Goal: Check status: Check status

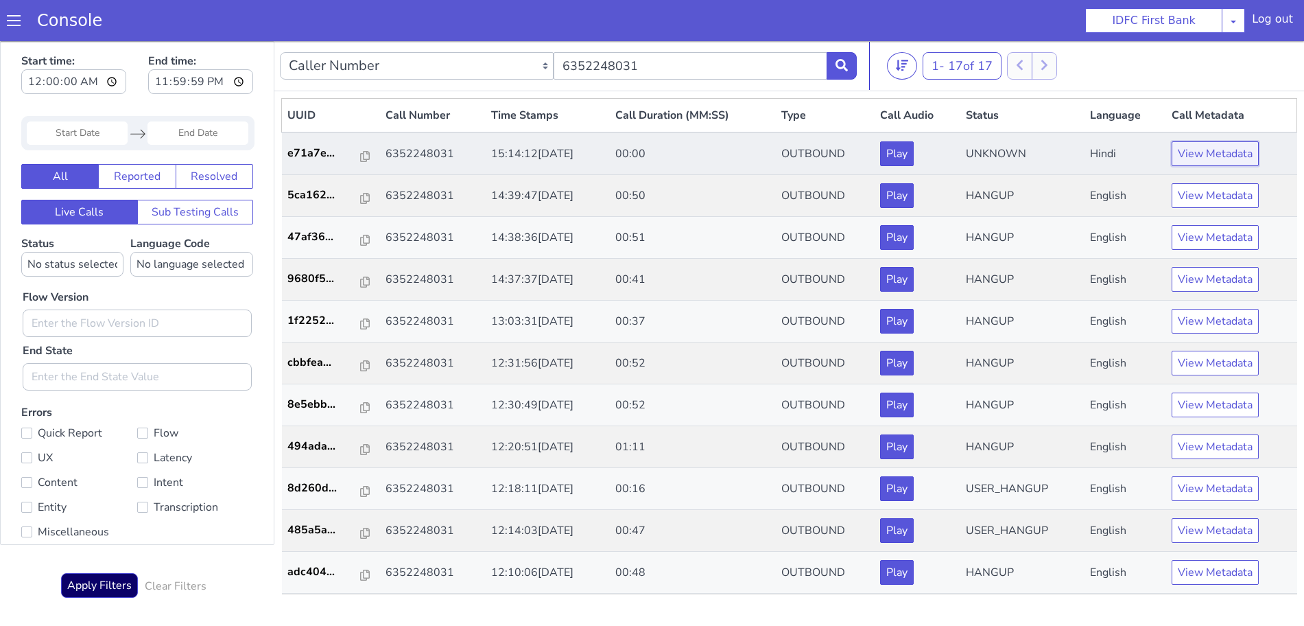
click at [1215, 152] on button "View Metadata" at bounding box center [1214, 153] width 87 height 25
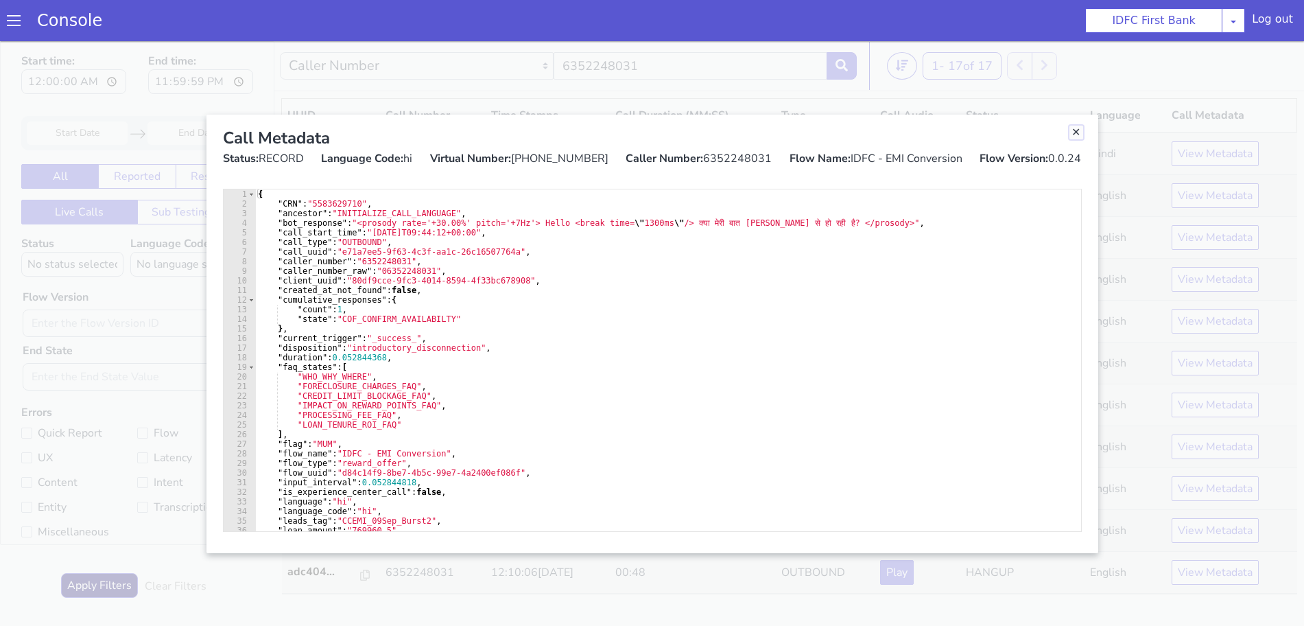
click at [1074, 134] on link "Close" at bounding box center [1076, 133] width 14 height 14
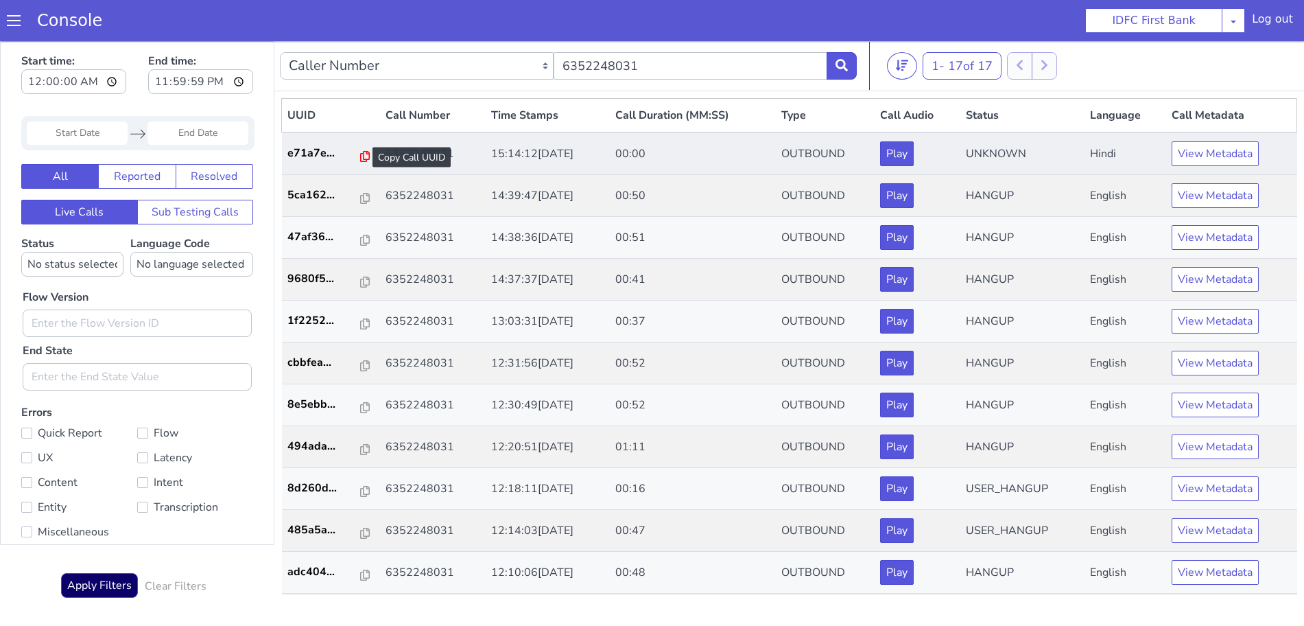
click at [360, 157] on icon at bounding box center [365, 156] width 10 height 11
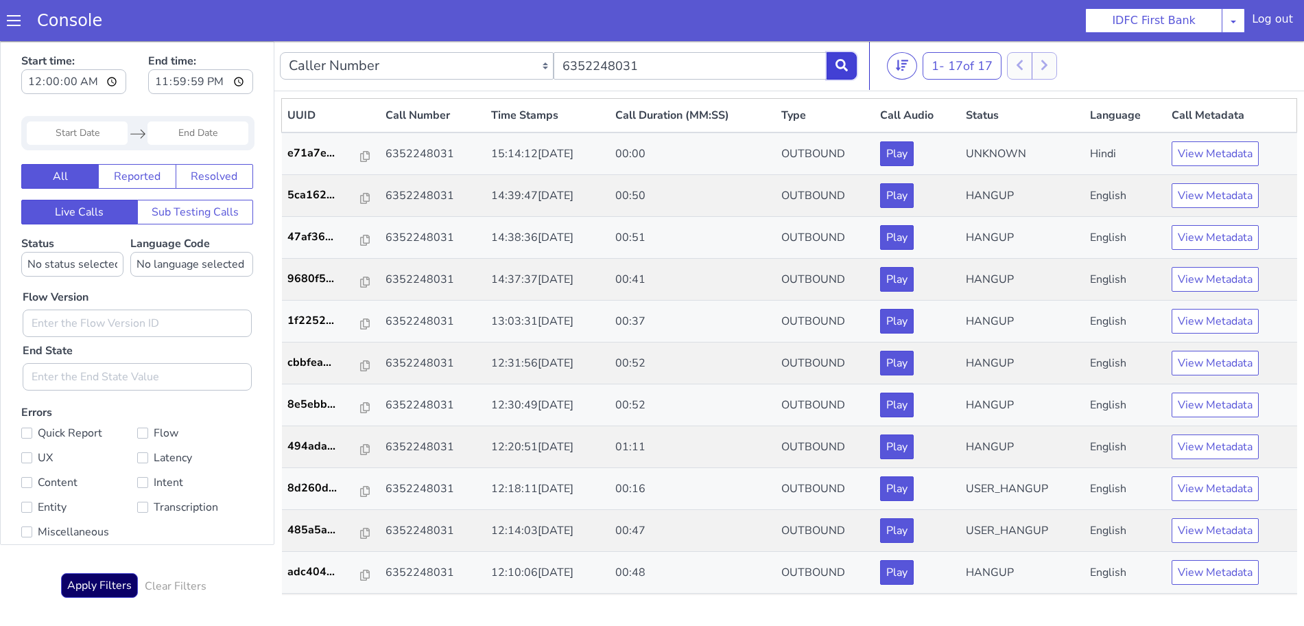
click at [839, 62] on icon at bounding box center [841, 65] width 12 height 12
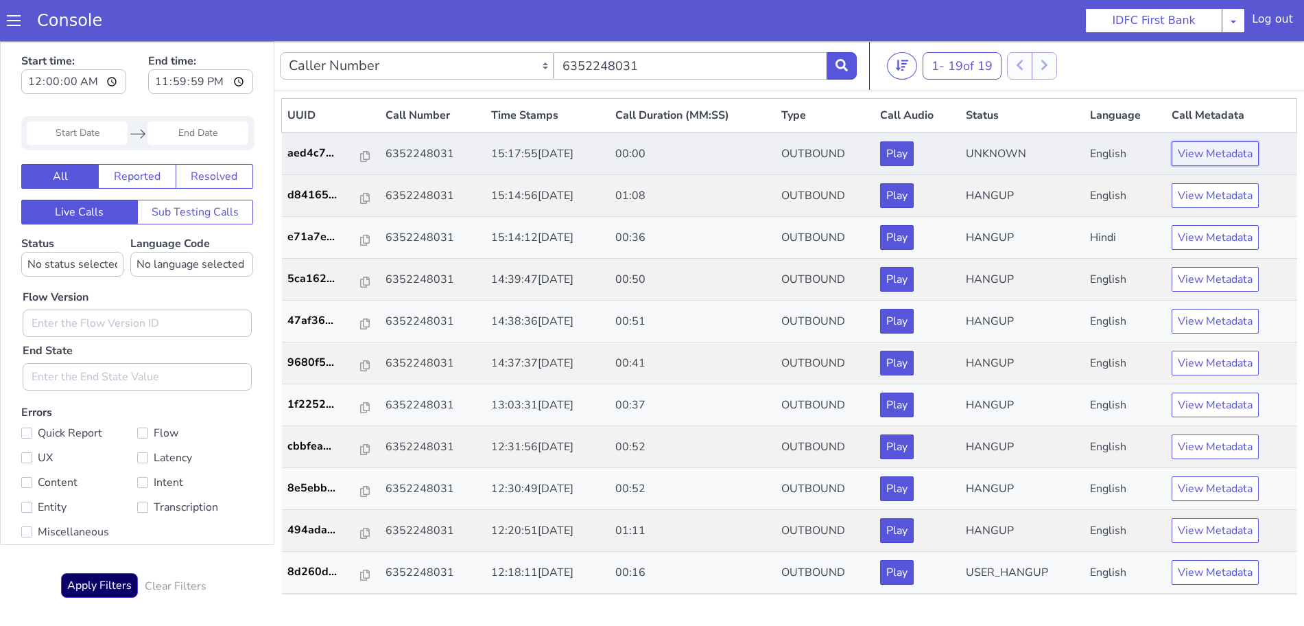
click at [1200, 146] on button "View Metadata" at bounding box center [1214, 153] width 87 height 25
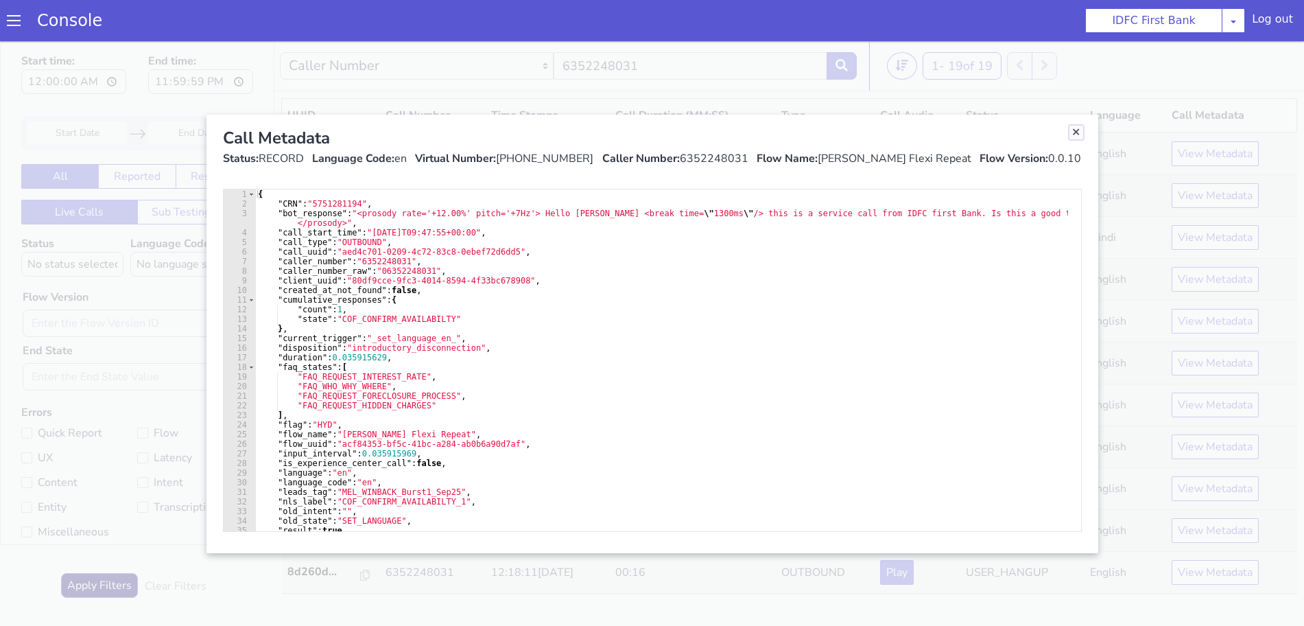
click at [1079, 128] on link "Close" at bounding box center [1076, 133] width 14 height 14
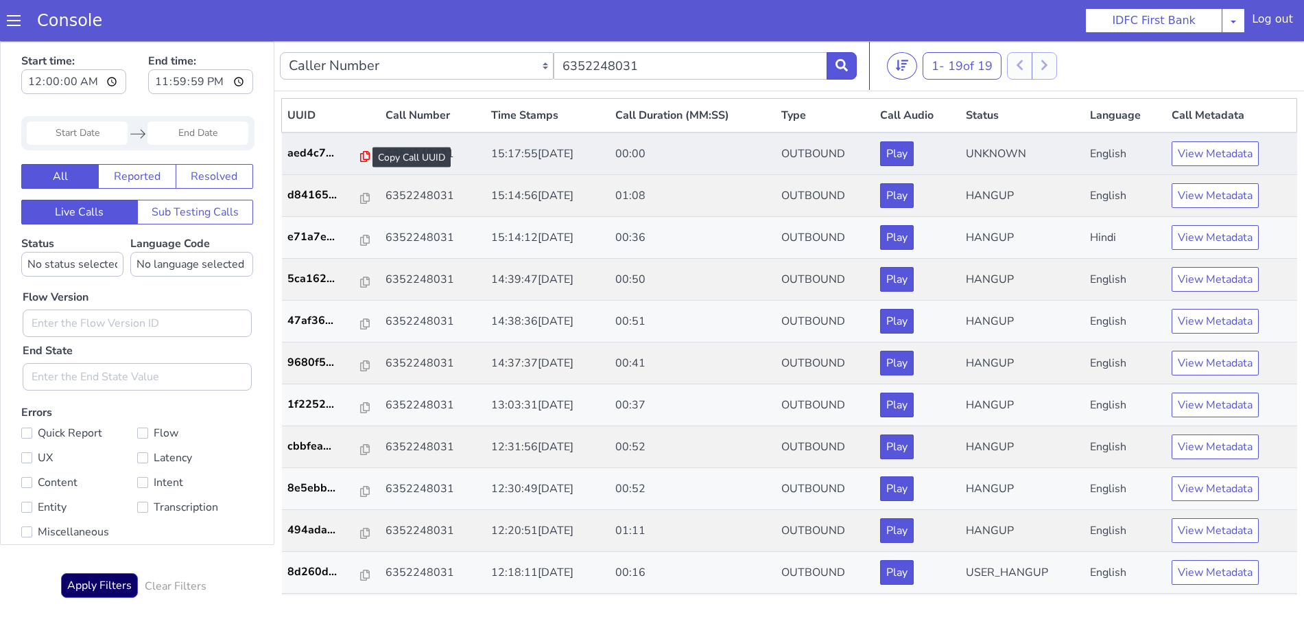
click at [360, 154] on icon at bounding box center [365, 156] width 10 height 11
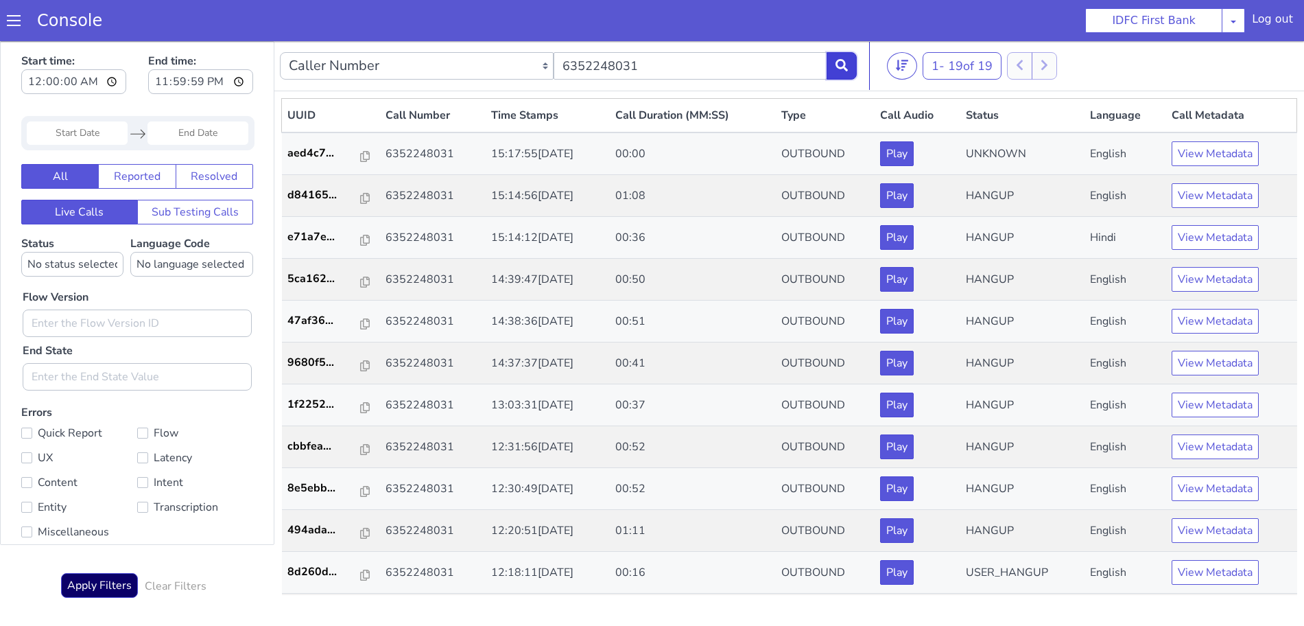
click at [855, 62] on button at bounding box center [841, 65] width 30 height 27
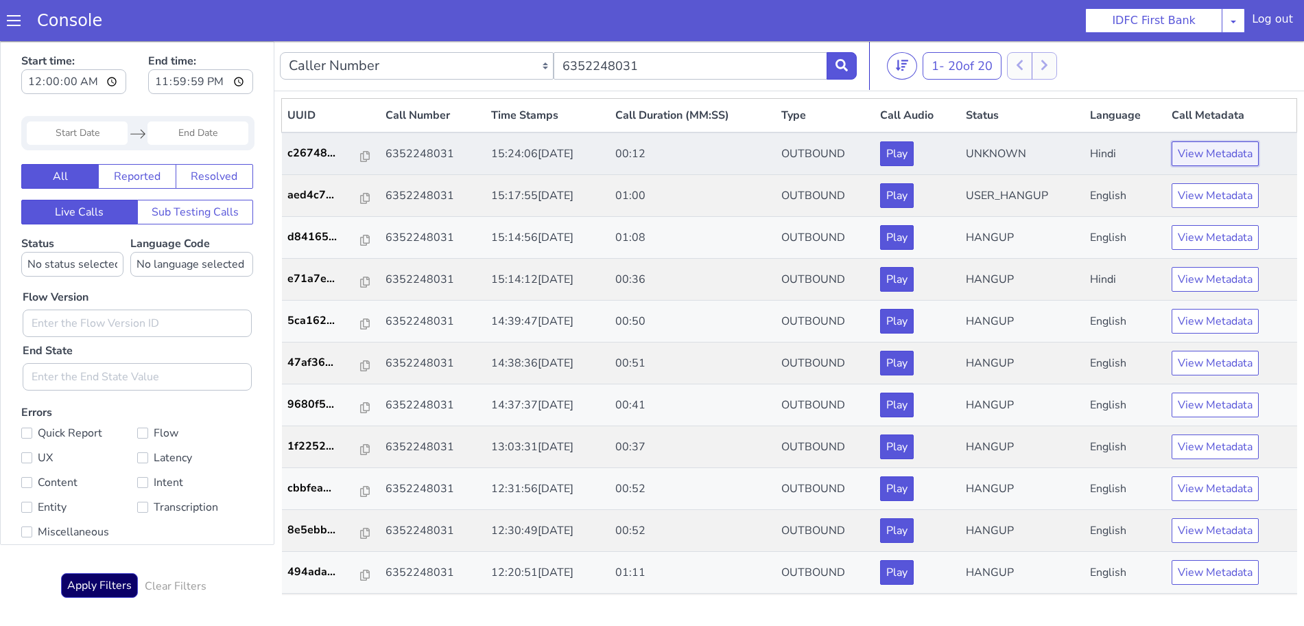
click at [1182, 147] on button "View Metadata" at bounding box center [1214, 153] width 87 height 25
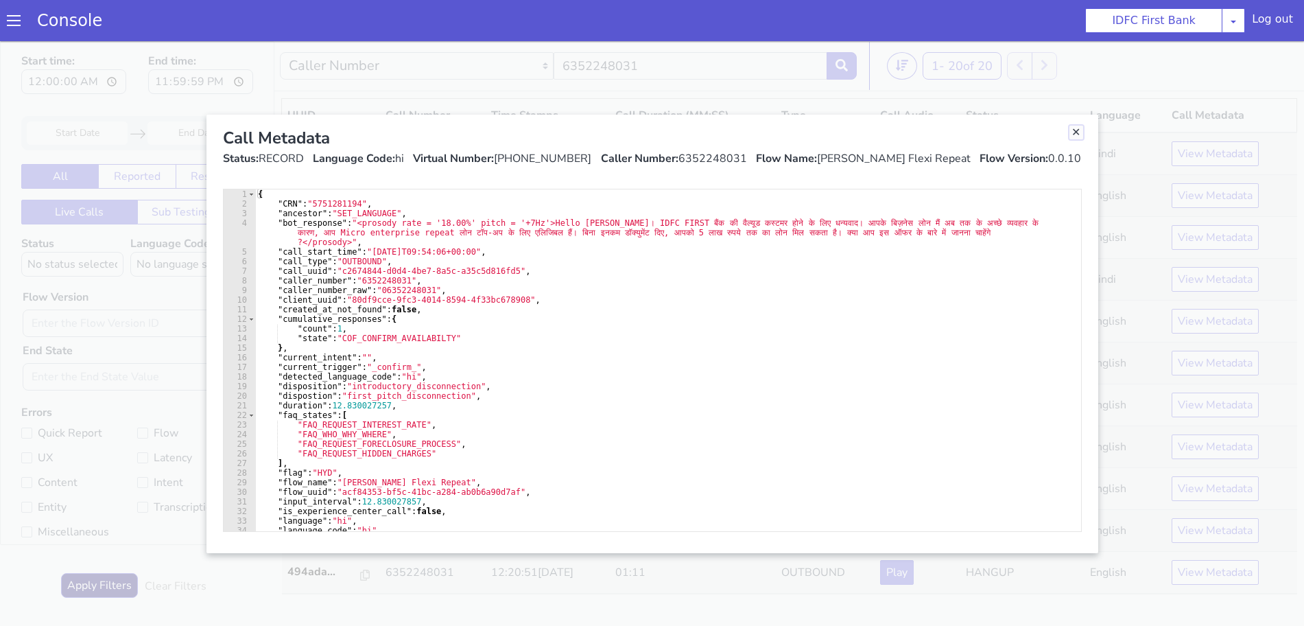
click at [1073, 130] on link "Close" at bounding box center [1076, 133] width 14 height 14
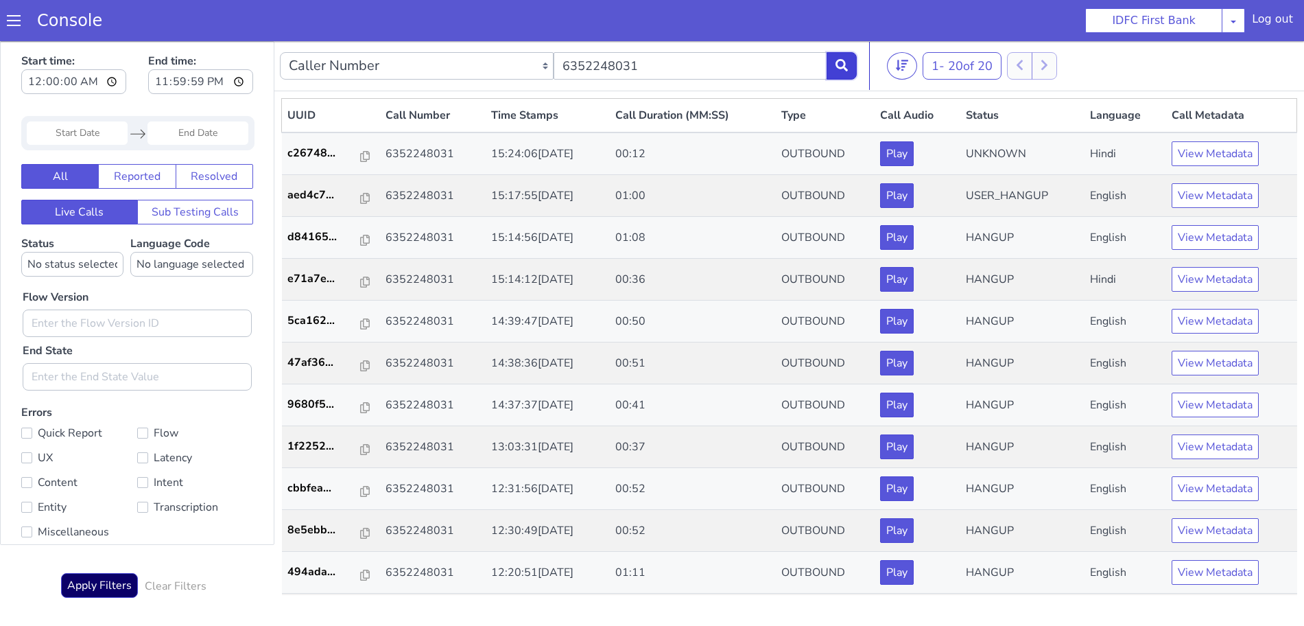
click at [832, 56] on button at bounding box center [841, 65] width 30 height 27
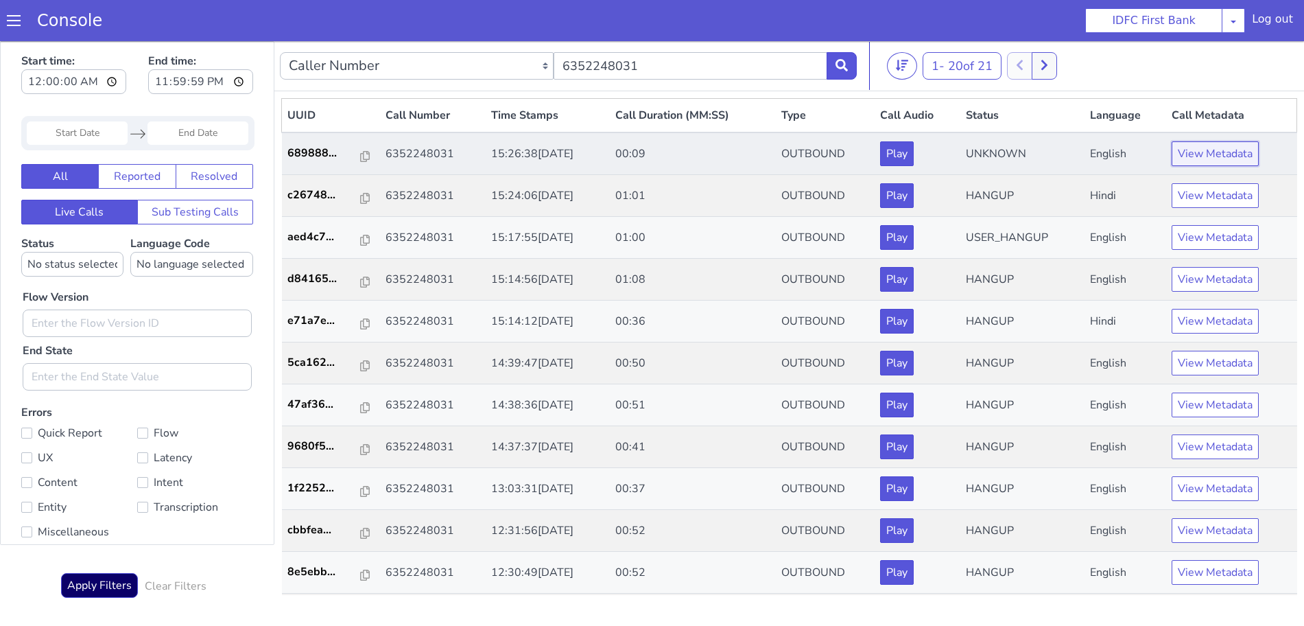
click at [1200, 147] on button "View Metadata" at bounding box center [1214, 153] width 87 height 25
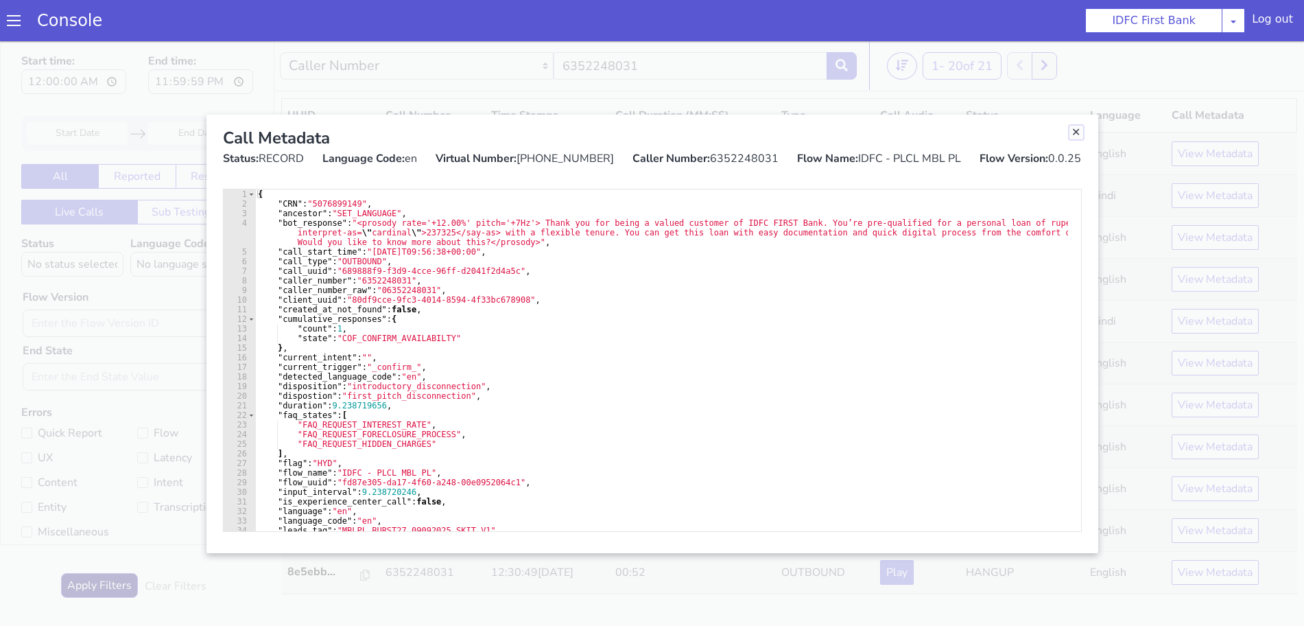
click at [1080, 131] on link "Close" at bounding box center [1076, 133] width 14 height 14
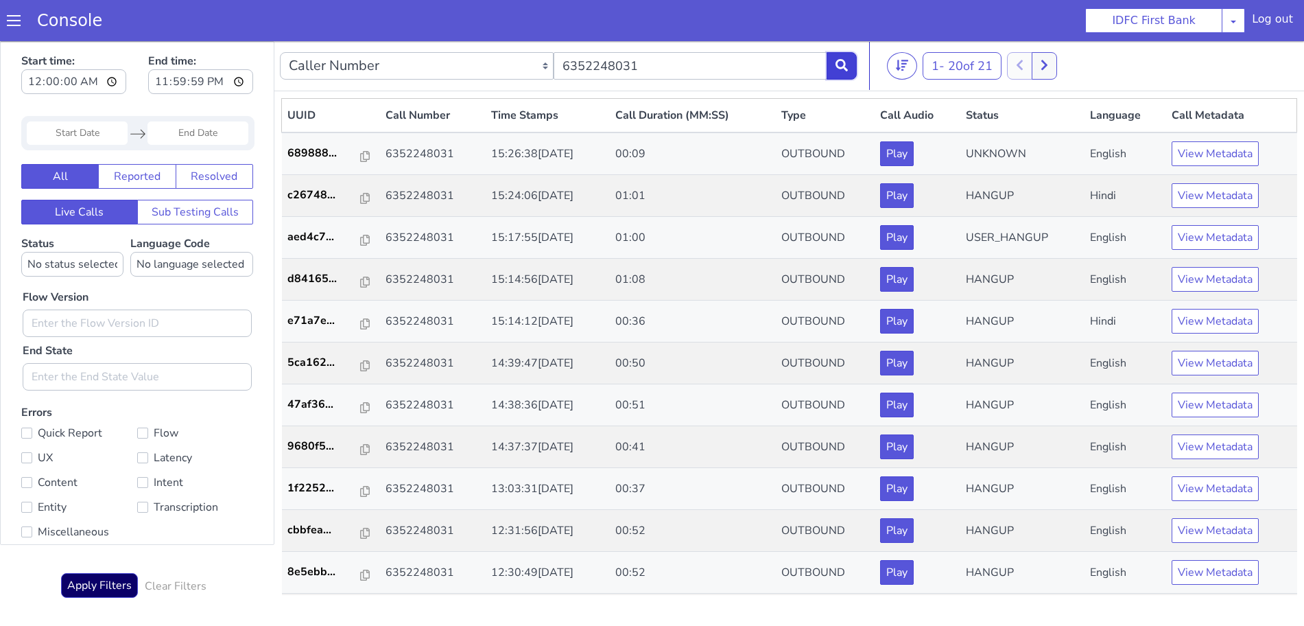
click at [848, 63] on button at bounding box center [841, 65] width 30 height 27
click at [1213, 198] on button "View Metadata" at bounding box center [1214, 195] width 87 height 25
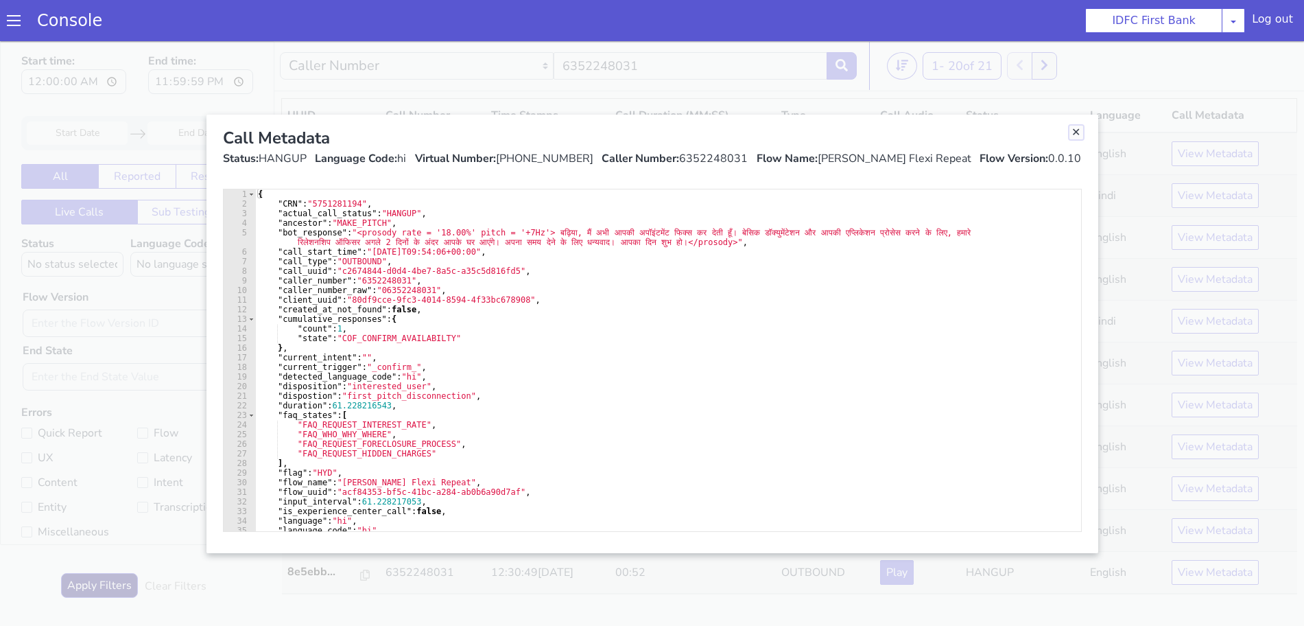
click at [1078, 132] on link "Close" at bounding box center [1076, 133] width 14 height 14
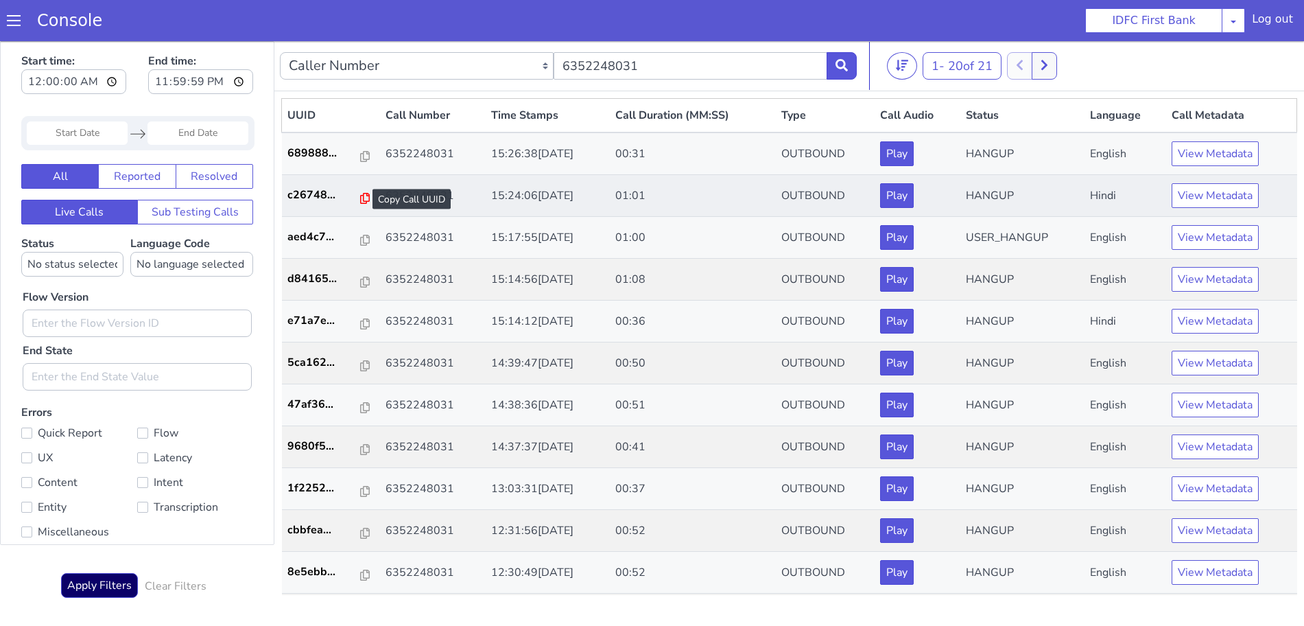
click at [360, 195] on icon at bounding box center [365, 198] width 10 height 11
click at [844, 60] on icon at bounding box center [841, 65] width 12 height 12
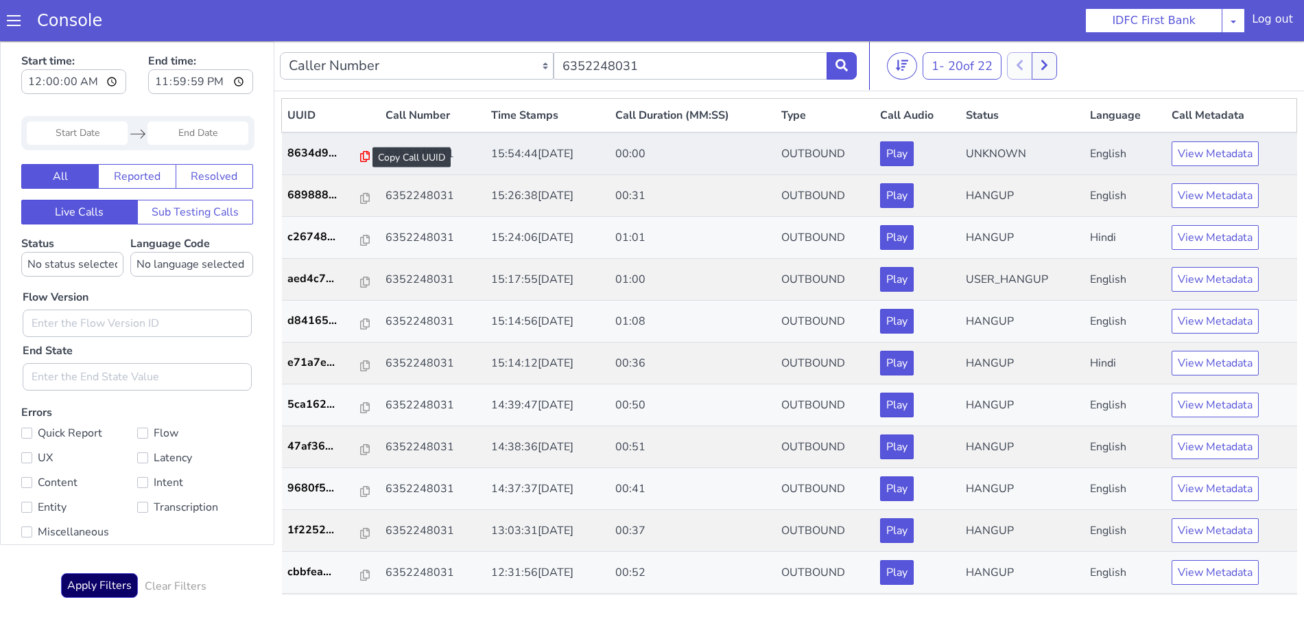
click at [360, 155] on icon at bounding box center [365, 156] width 10 height 11
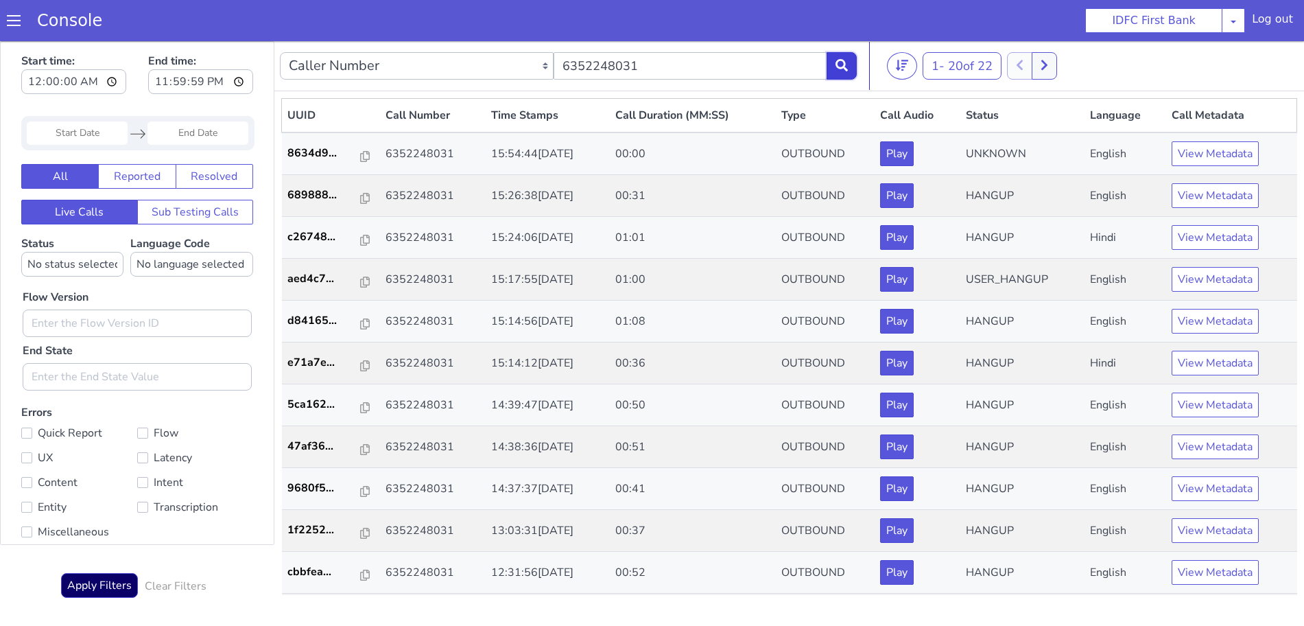
click at [846, 59] on icon at bounding box center [841, 65] width 12 height 12
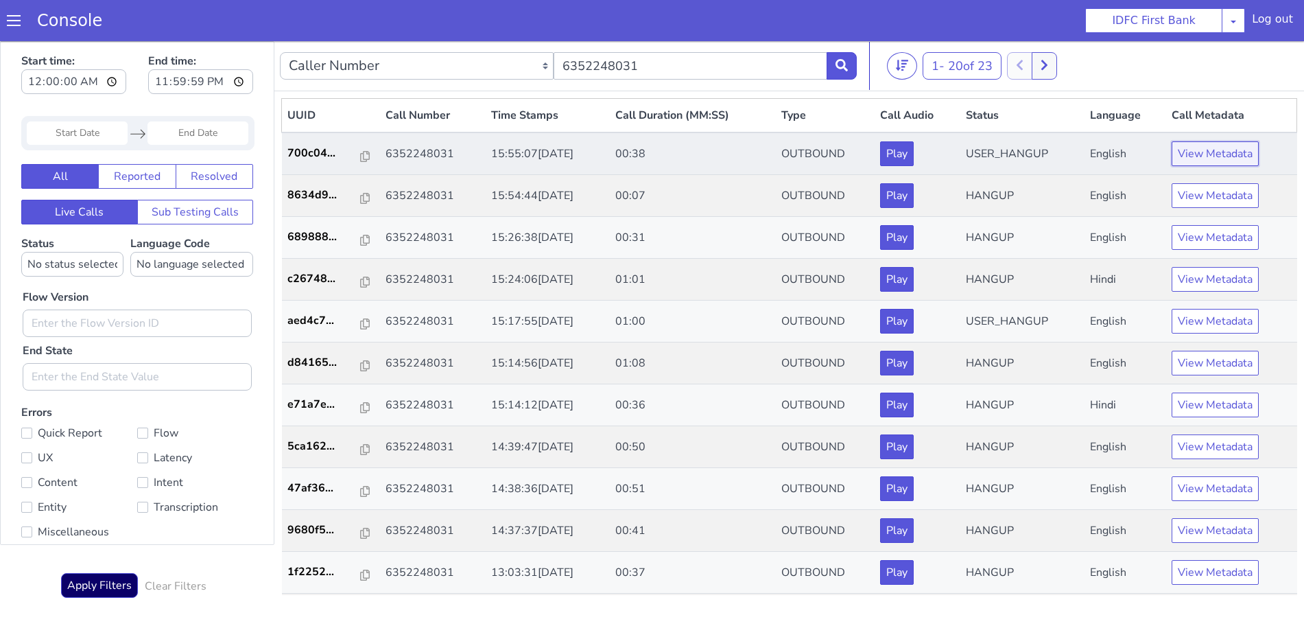
click at [1204, 146] on button "View Metadata" at bounding box center [1214, 153] width 87 height 25
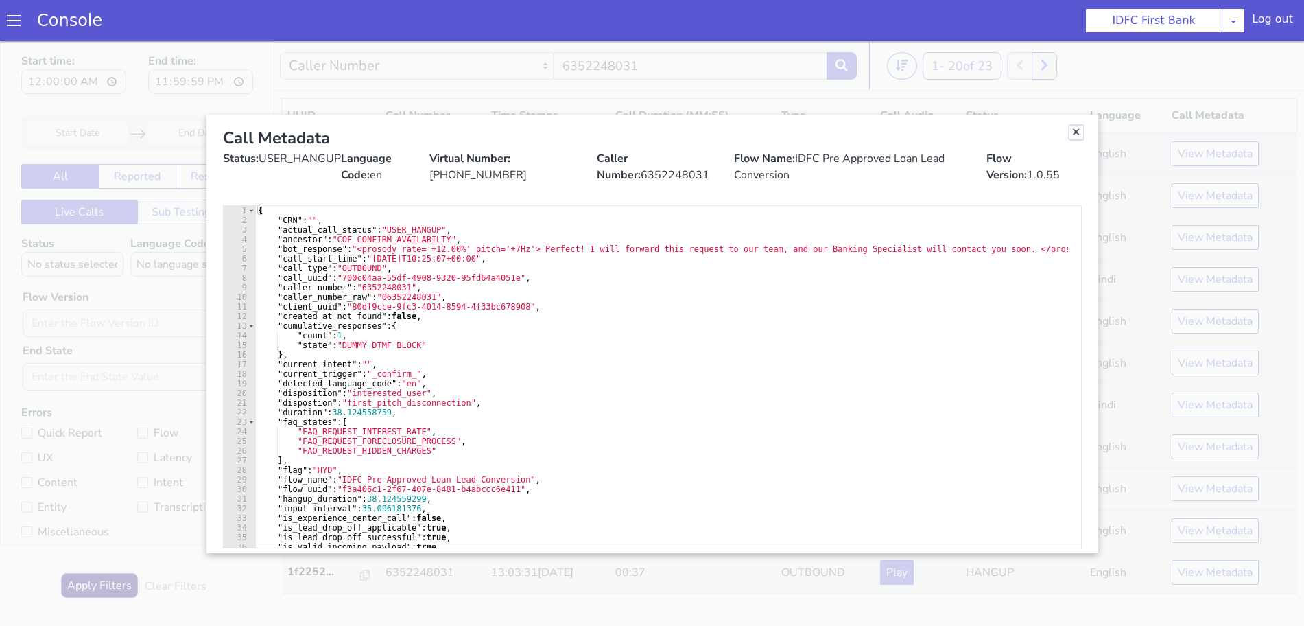
drag, startPoint x: 1077, startPoint y: 134, endPoint x: 1031, endPoint y: 173, distance: 60.3
click at [1077, 134] on link "Close" at bounding box center [1076, 133] width 14 height 14
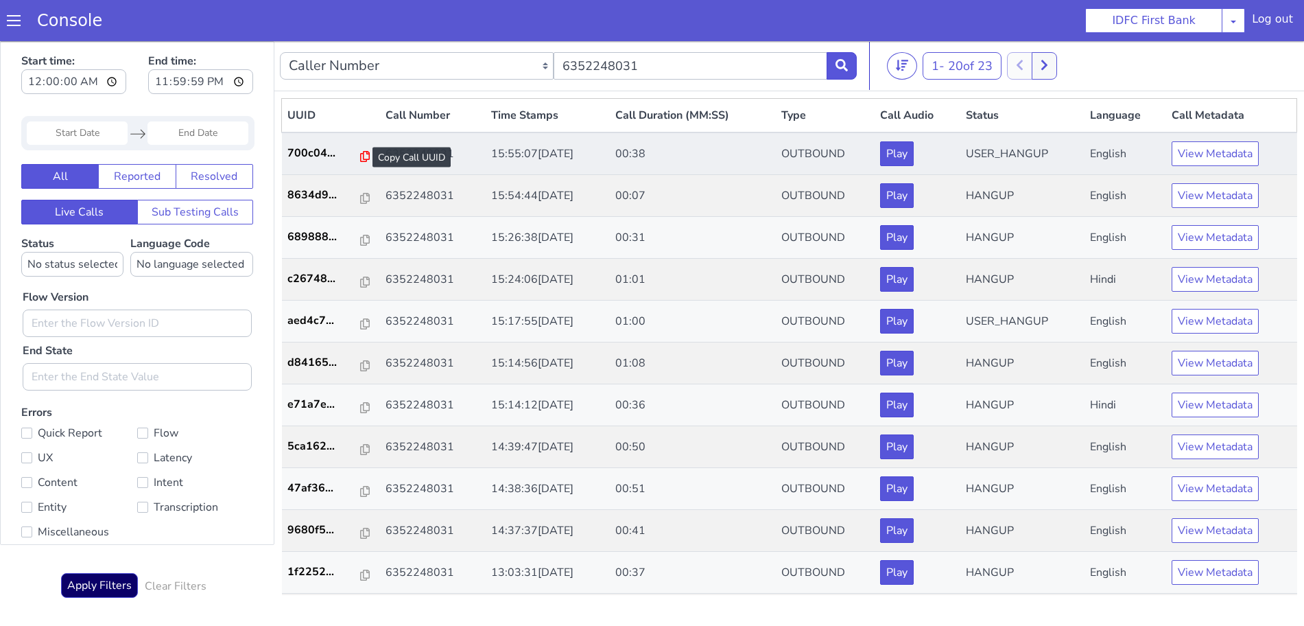
click at [360, 154] on icon at bounding box center [365, 156] width 10 height 11
click at [1206, 154] on button "View Metadata" at bounding box center [1214, 153] width 87 height 25
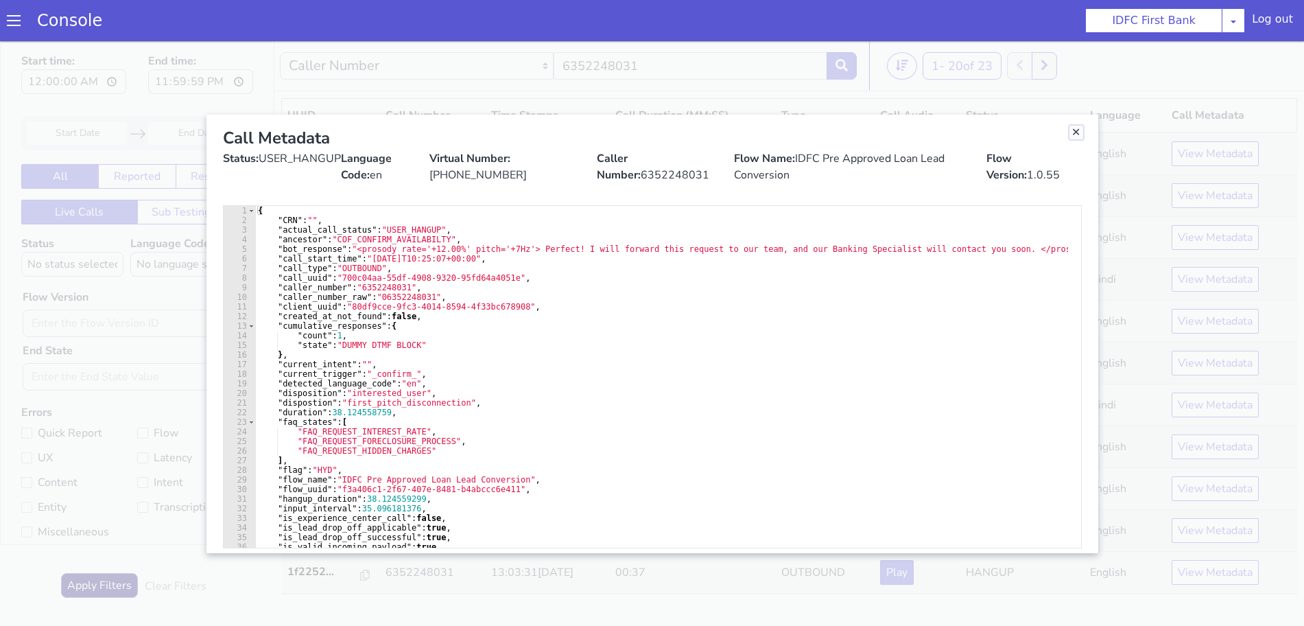
click at [1079, 128] on link "Close" at bounding box center [1076, 133] width 14 height 14
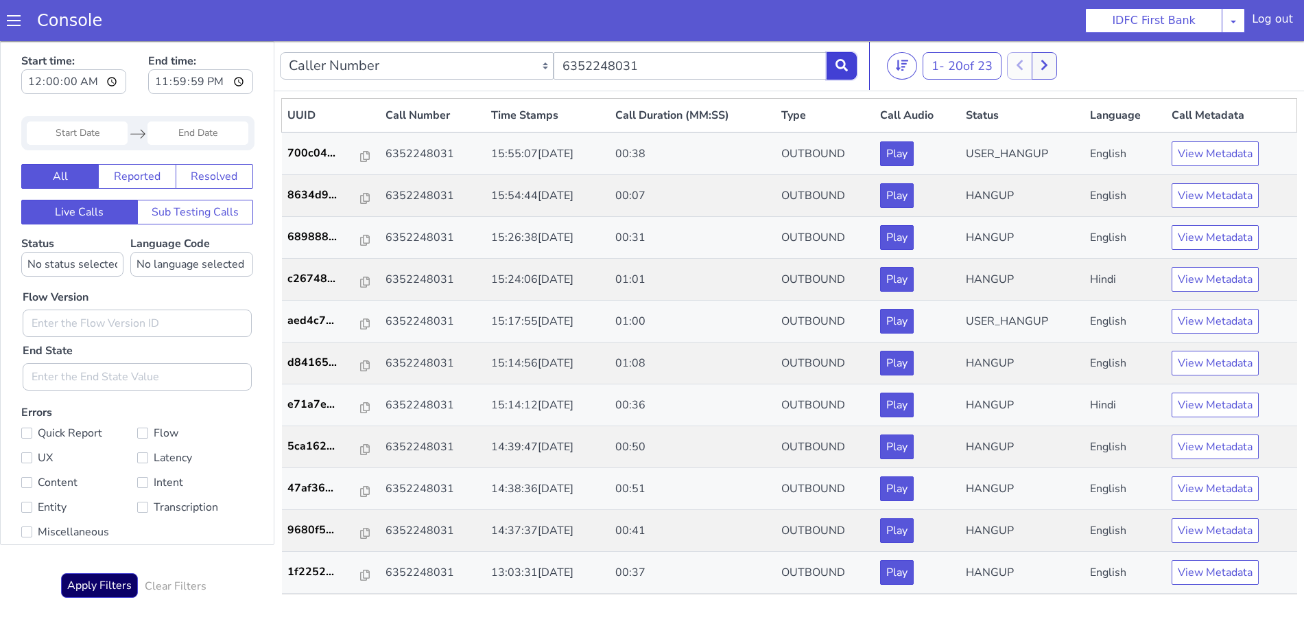
click at [837, 60] on icon at bounding box center [841, 65] width 12 height 12
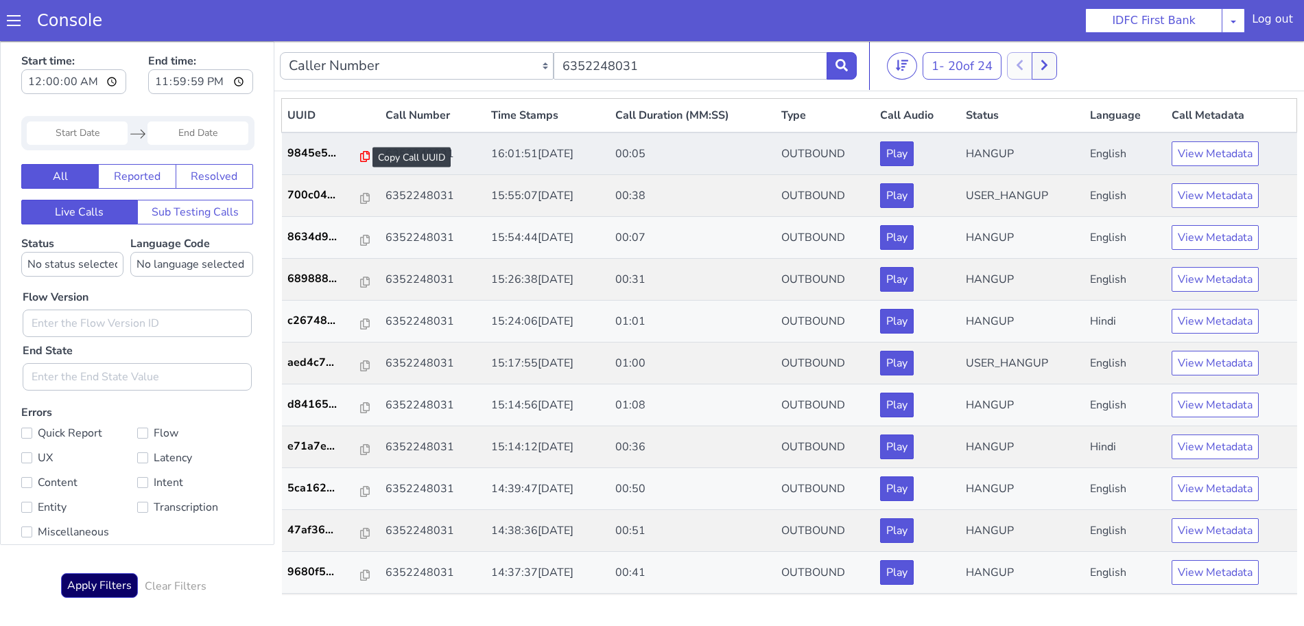
click at [360, 154] on icon at bounding box center [365, 156] width 10 height 11
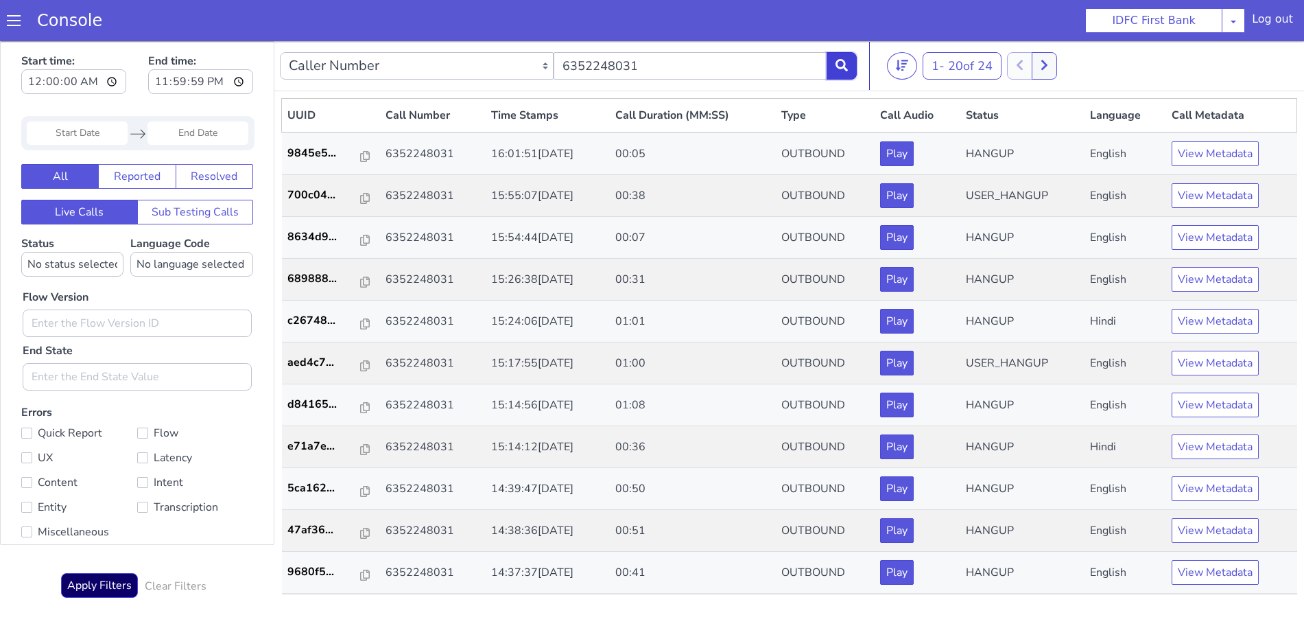
click at [853, 65] on button at bounding box center [841, 65] width 30 height 27
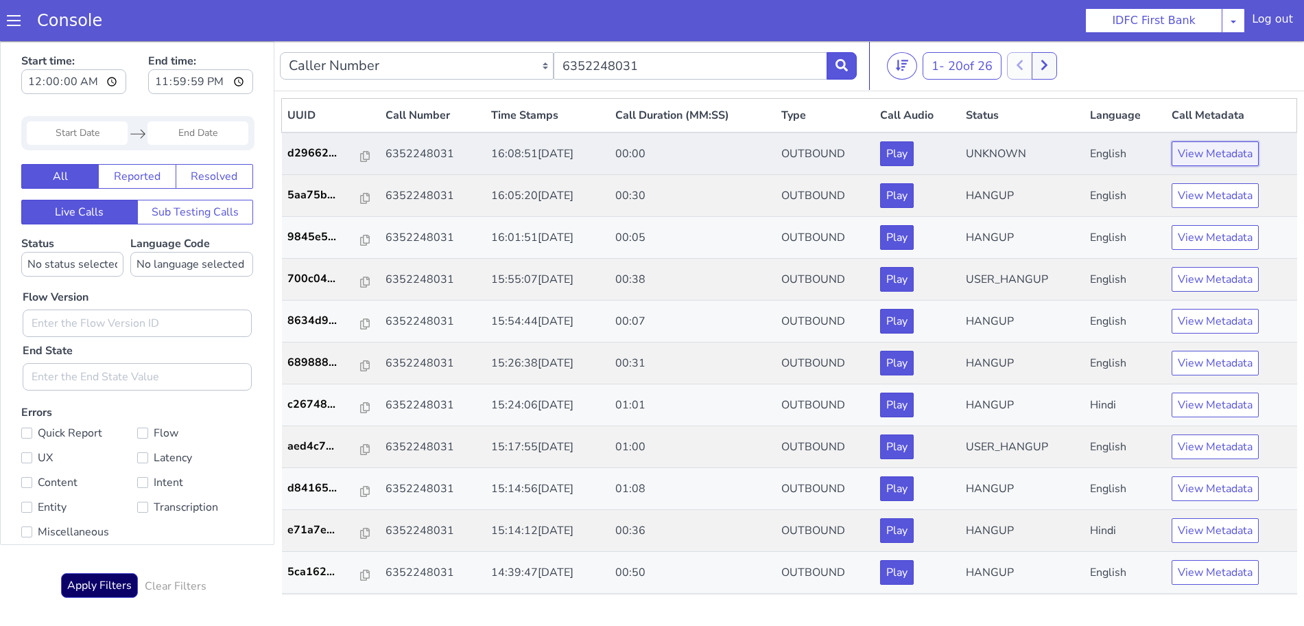
click at [1233, 154] on button "View Metadata" at bounding box center [1214, 153] width 87 height 25
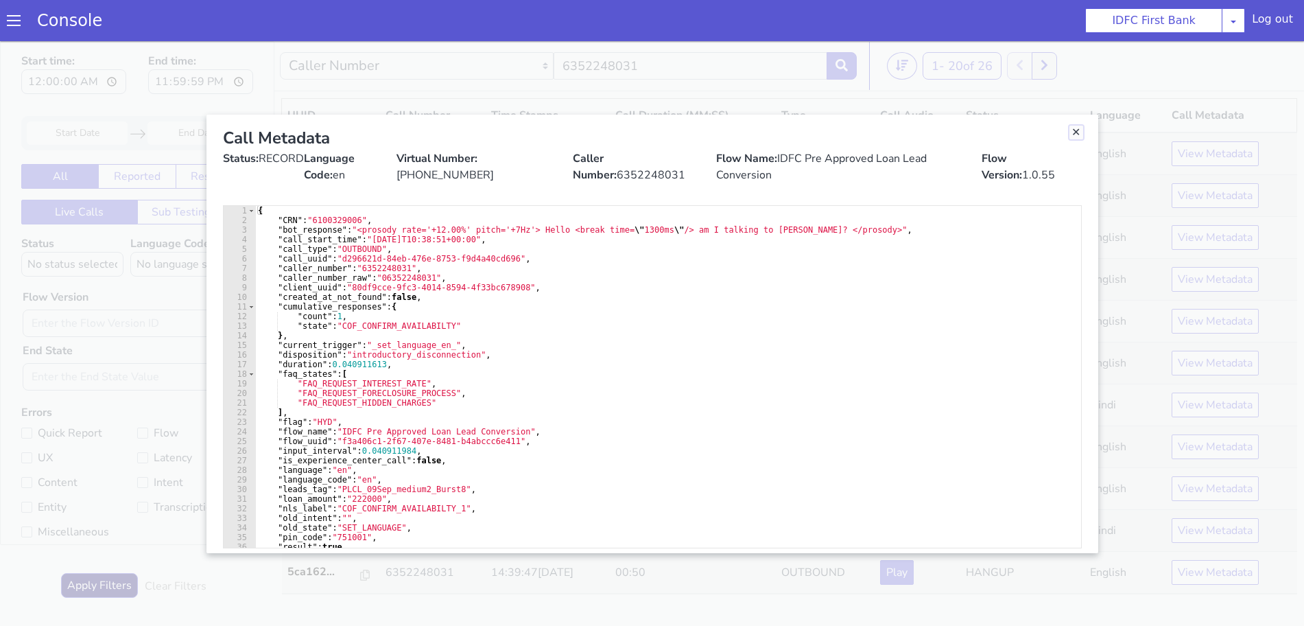
click at [1075, 133] on link "Close" at bounding box center [1076, 133] width 14 height 14
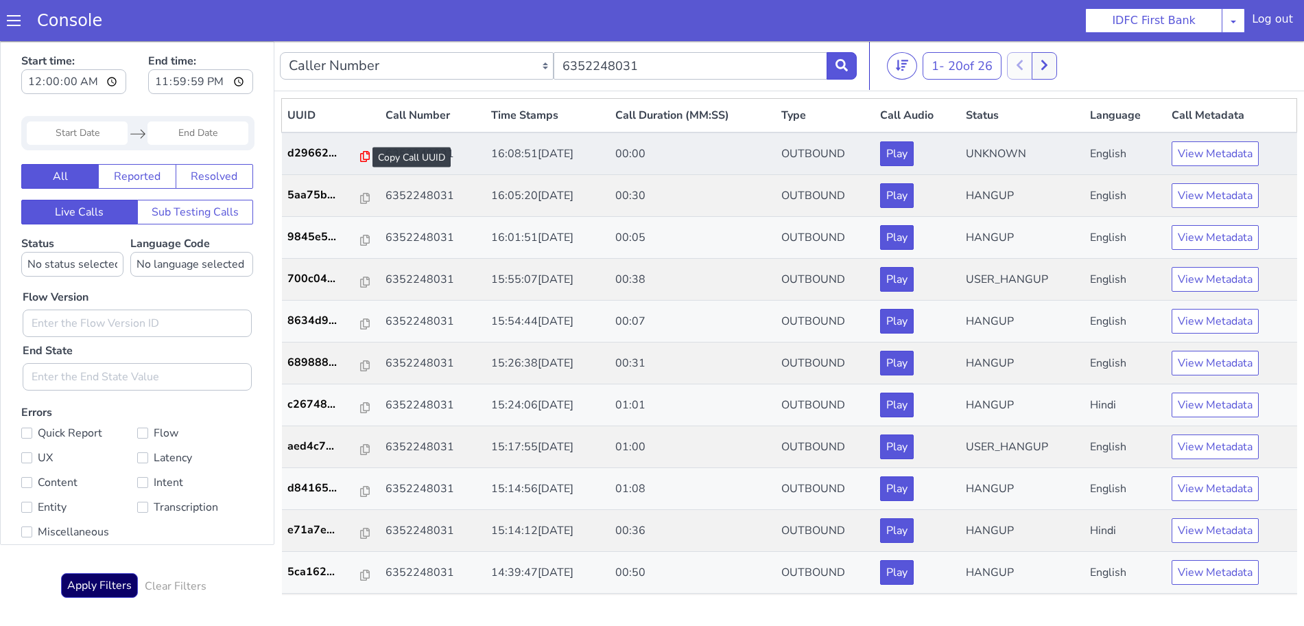
click at [360, 154] on icon at bounding box center [365, 156] width 10 height 11
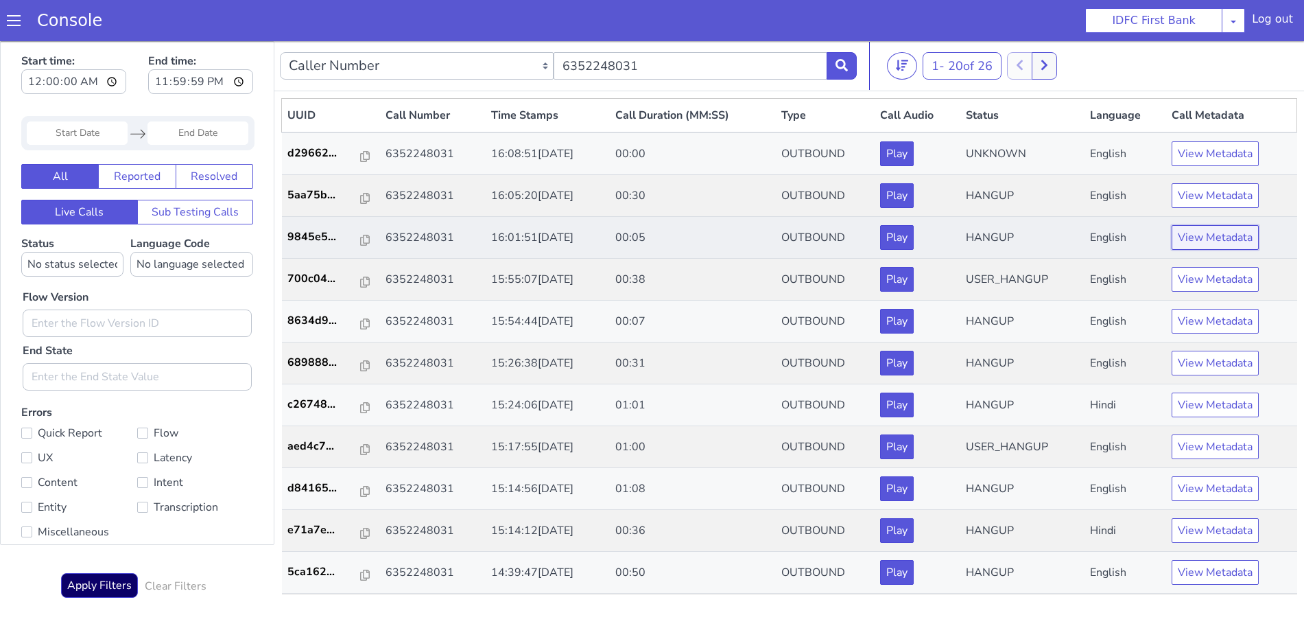
click at [1207, 238] on button "View Metadata" at bounding box center [1214, 237] width 87 height 25
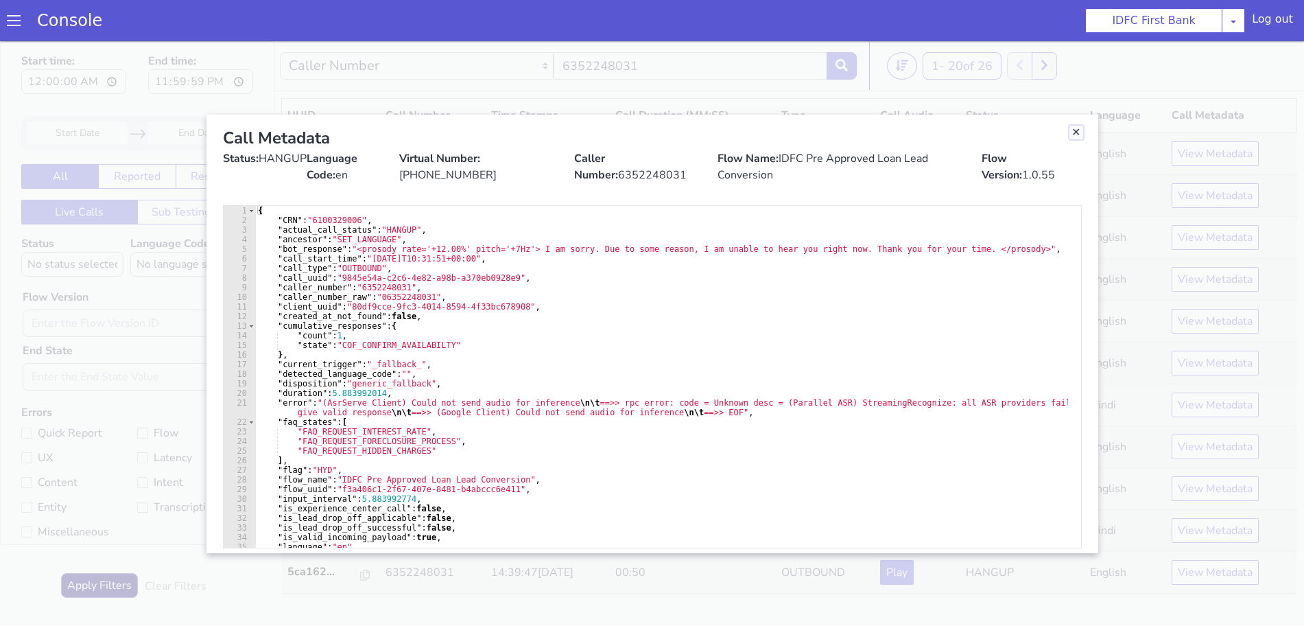
click at [1073, 130] on link "Close" at bounding box center [1076, 133] width 14 height 14
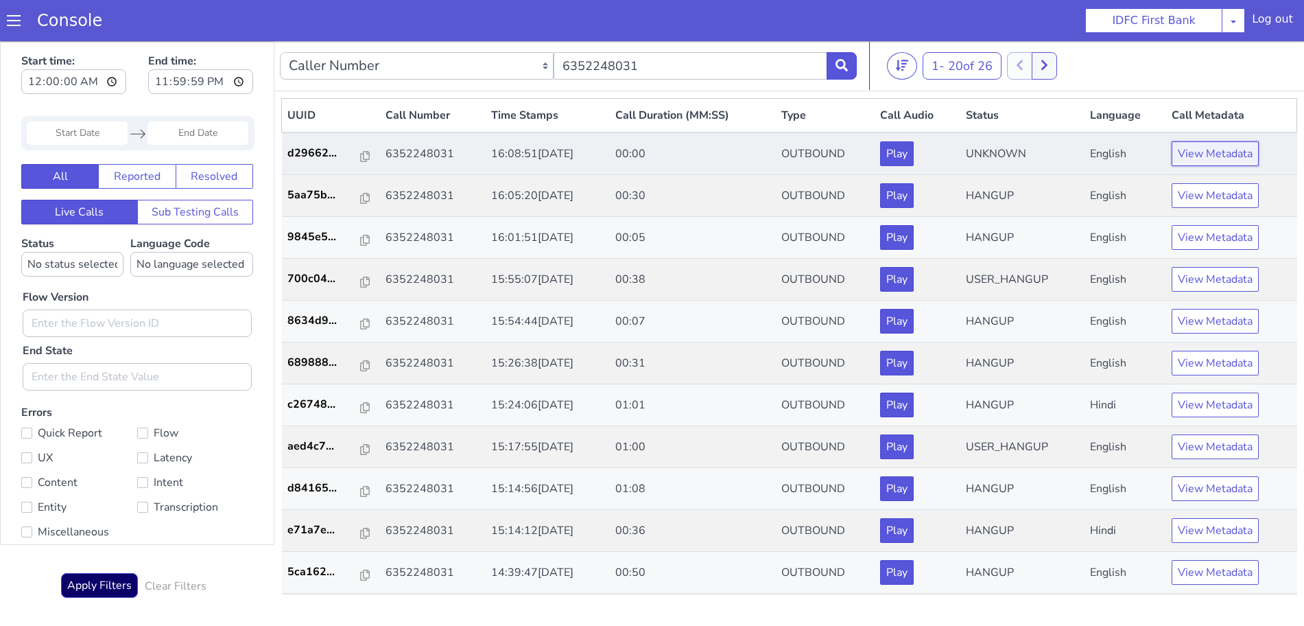
click at [1210, 156] on button "View Metadata" at bounding box center [1214, 153] width 87 height 25
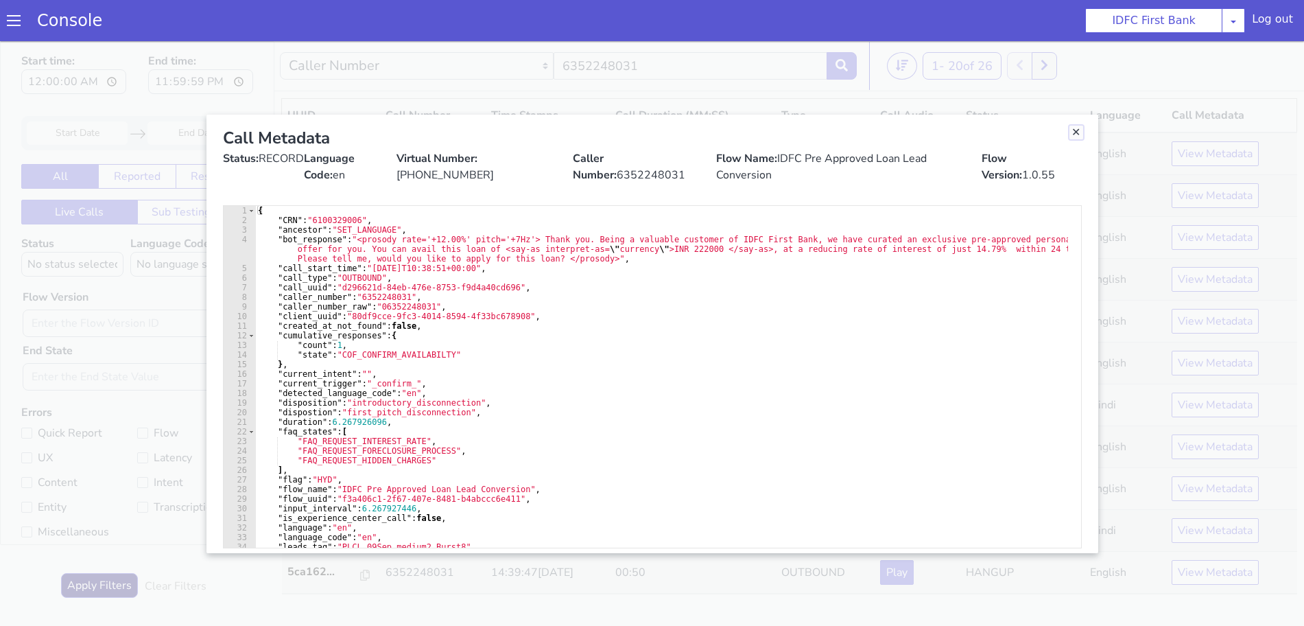
click at [1072, 130] on link "Close" at bounding box center [1076, 133] width 14 height 14
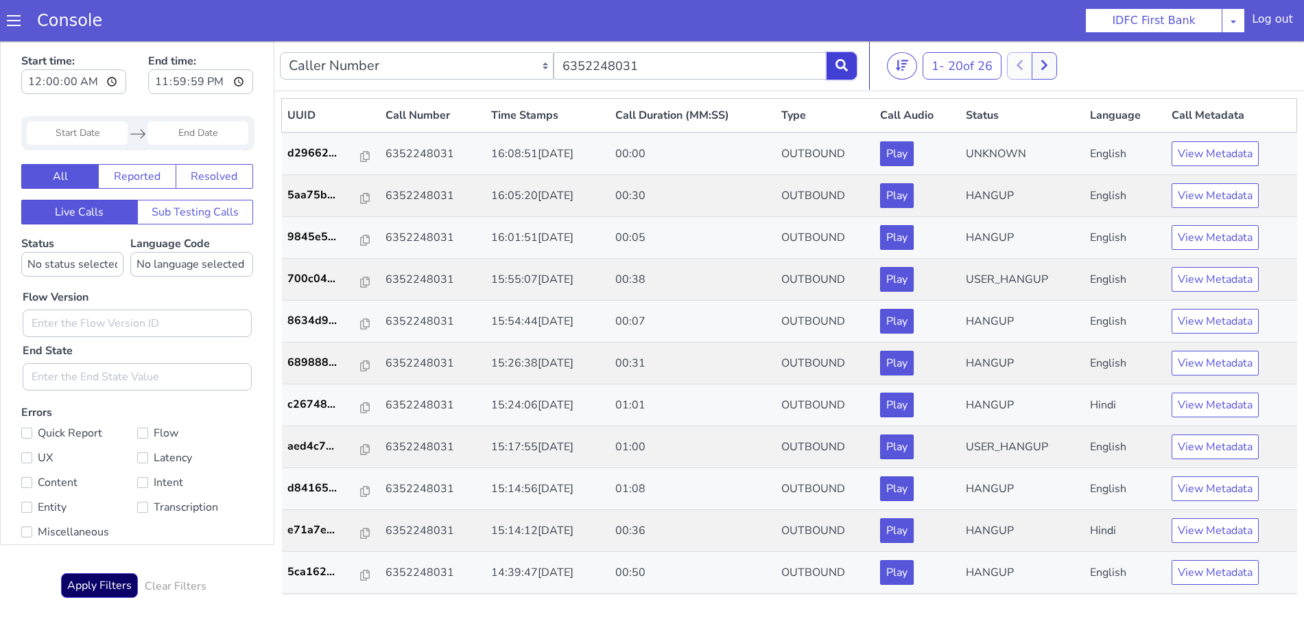
click at [854, 64] on button at bounding box center [841, 65] width 30 height 27
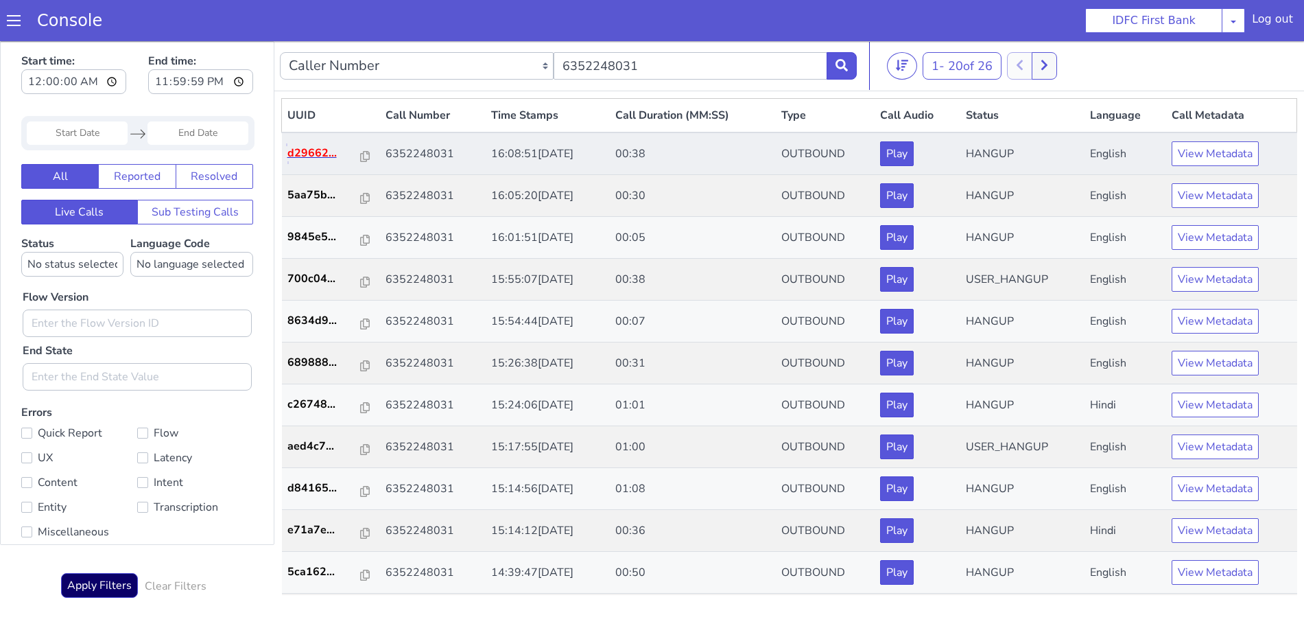
click at [307, 148] on p "d29662..." at bounding box center [323, 153] width 73 height 16
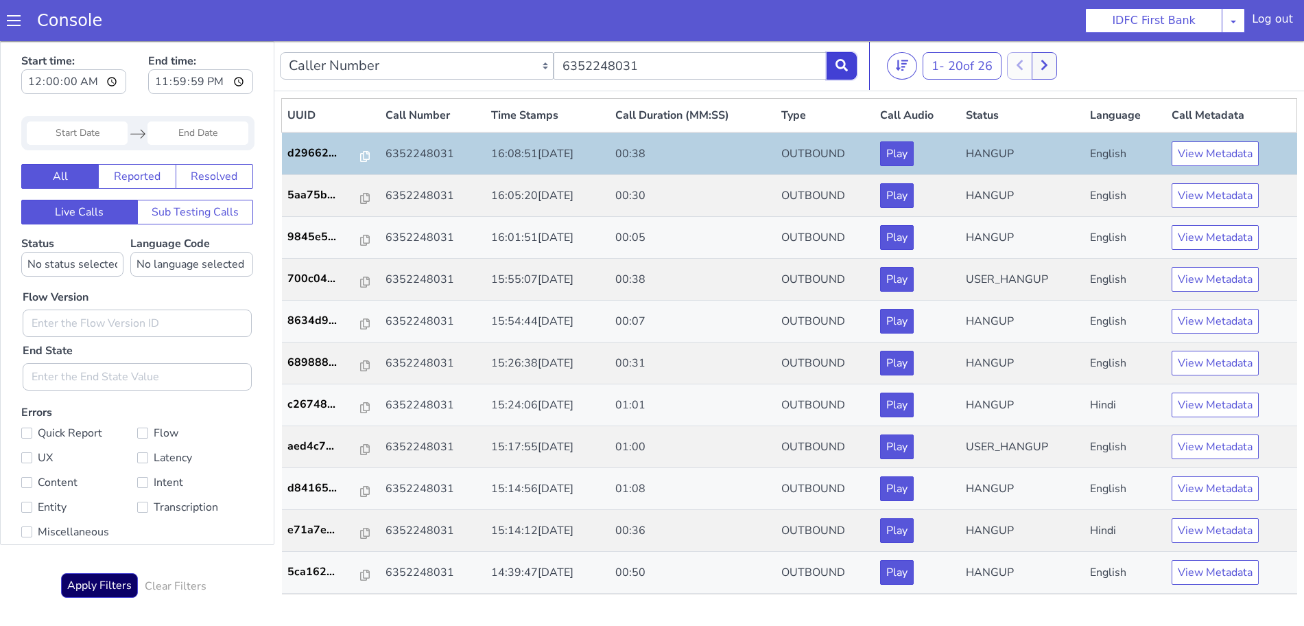
click at [837, 64] on icon at bounding box center [841, 65] width 12 height 12
click at [1195, 445] on button "View Metadata" at bounding box center [1214, 446] width 87 height 25
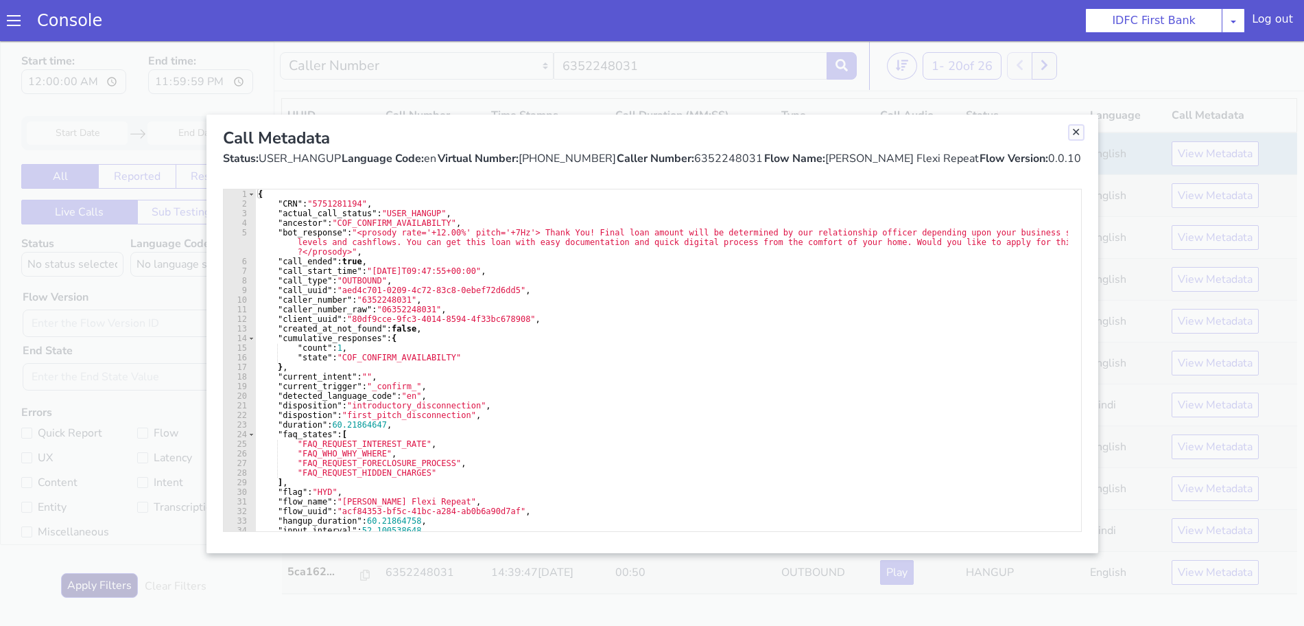
click at [1074, 135] on link "Close" at bounding box center [1076, 133] width 14 height 14
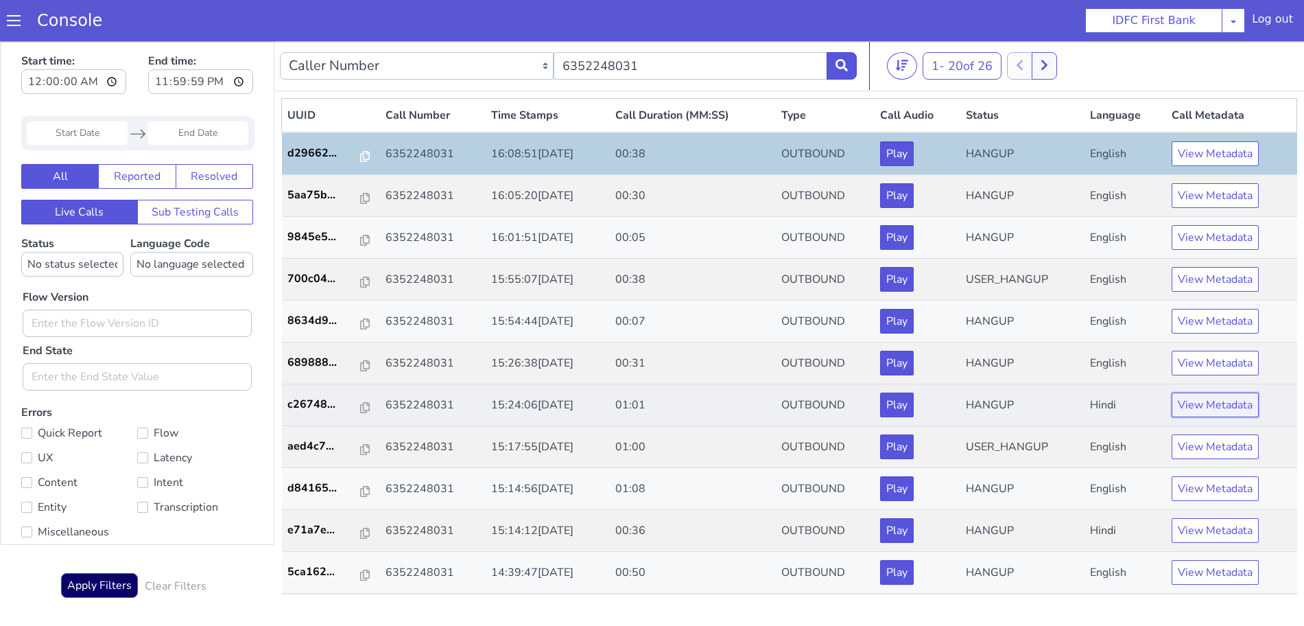
click at [1194, 403] on button "View Metadata" at bounding box center [1214, 404] width 87 height 25
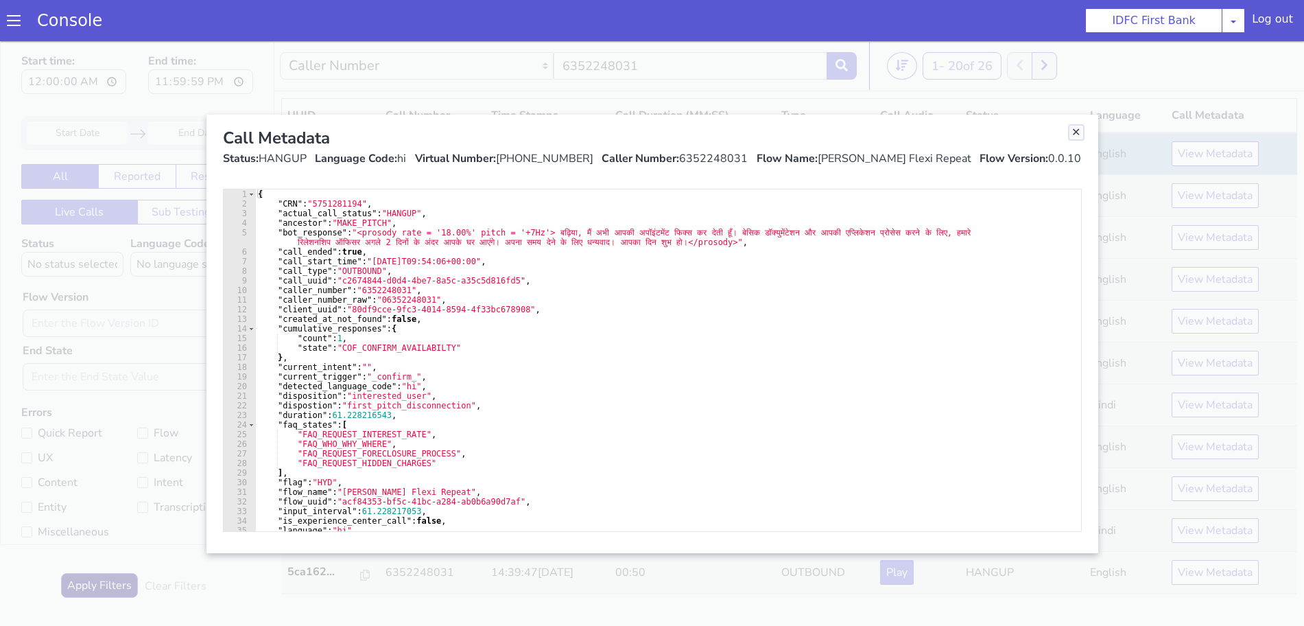
click at [1078, 128] on link "Close" at bounding box center [1076, 133] width 14 height 14
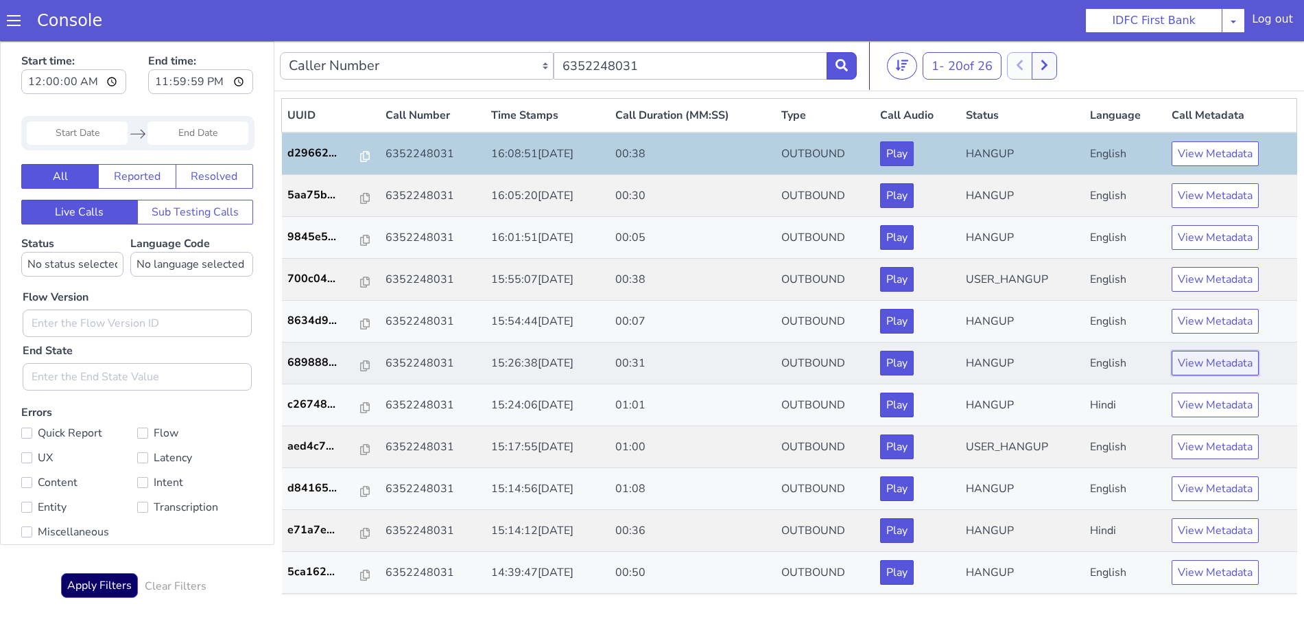
click at [1198, 359] on button "View Metadata" at bounding box center [1214, 362] width 87 height 25
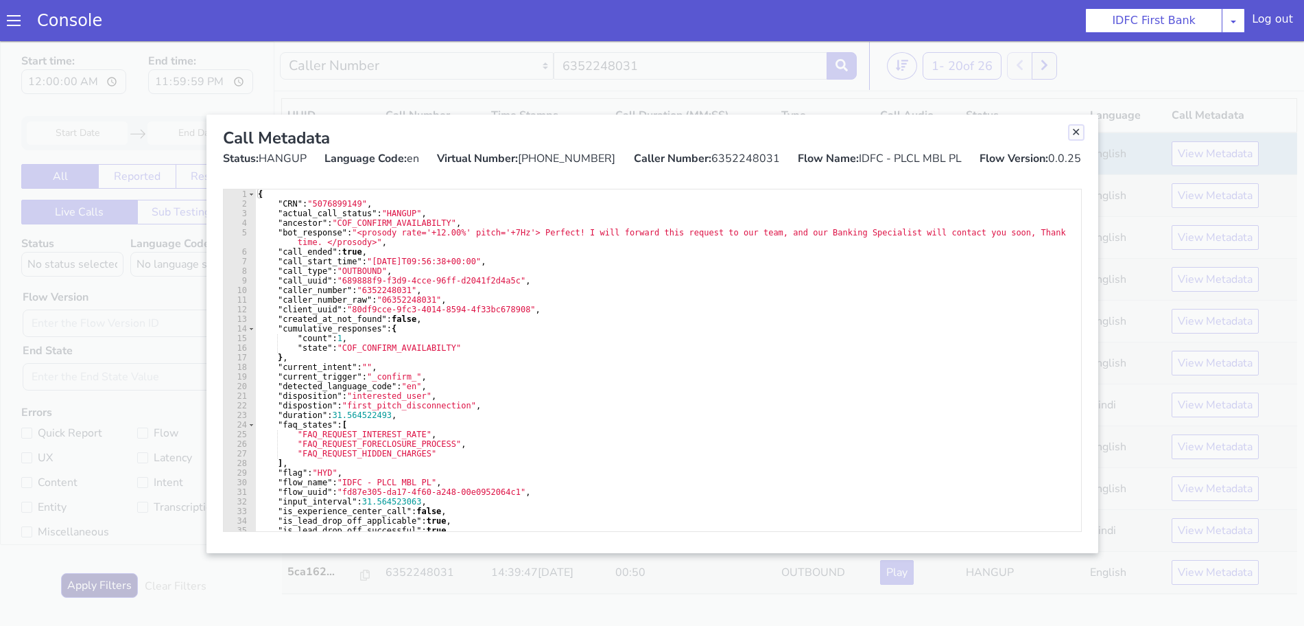
click at [1081, 135] on link "Close" at bounding box center [1076, 133] width 14 height 14
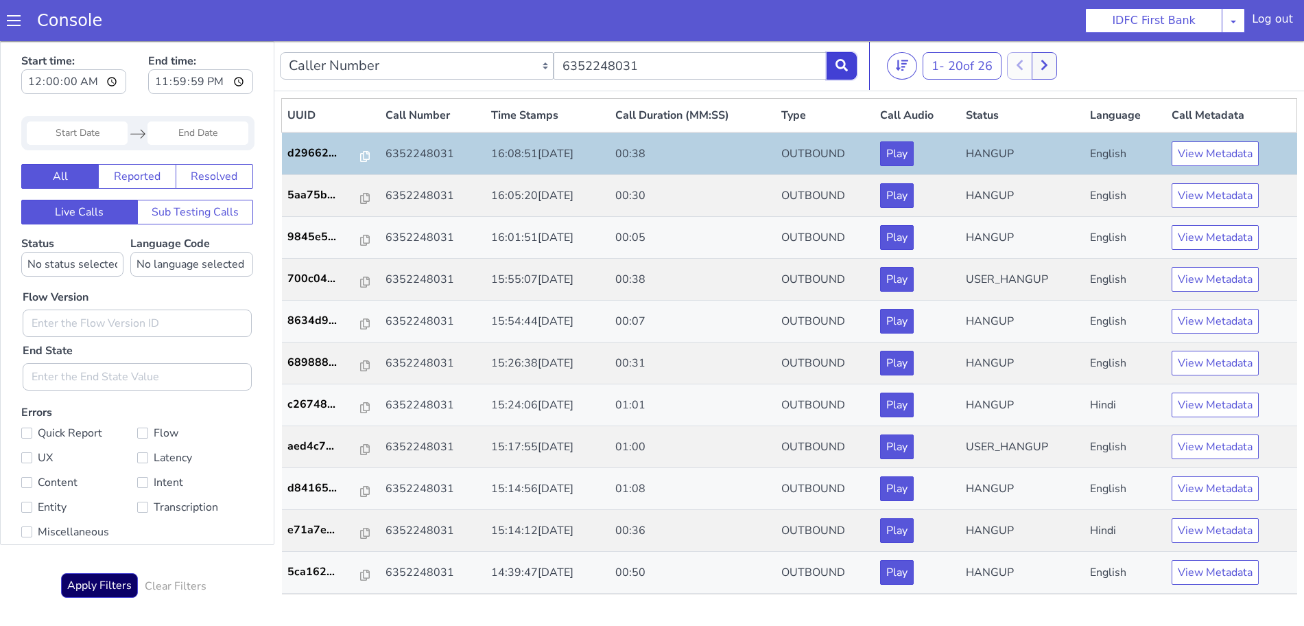
click at [845, 64] on icon at bounding box center [841, 65] width 12 height 12
click at [841, 61] on icon at bounding box center [841, 65] width 12 height 12
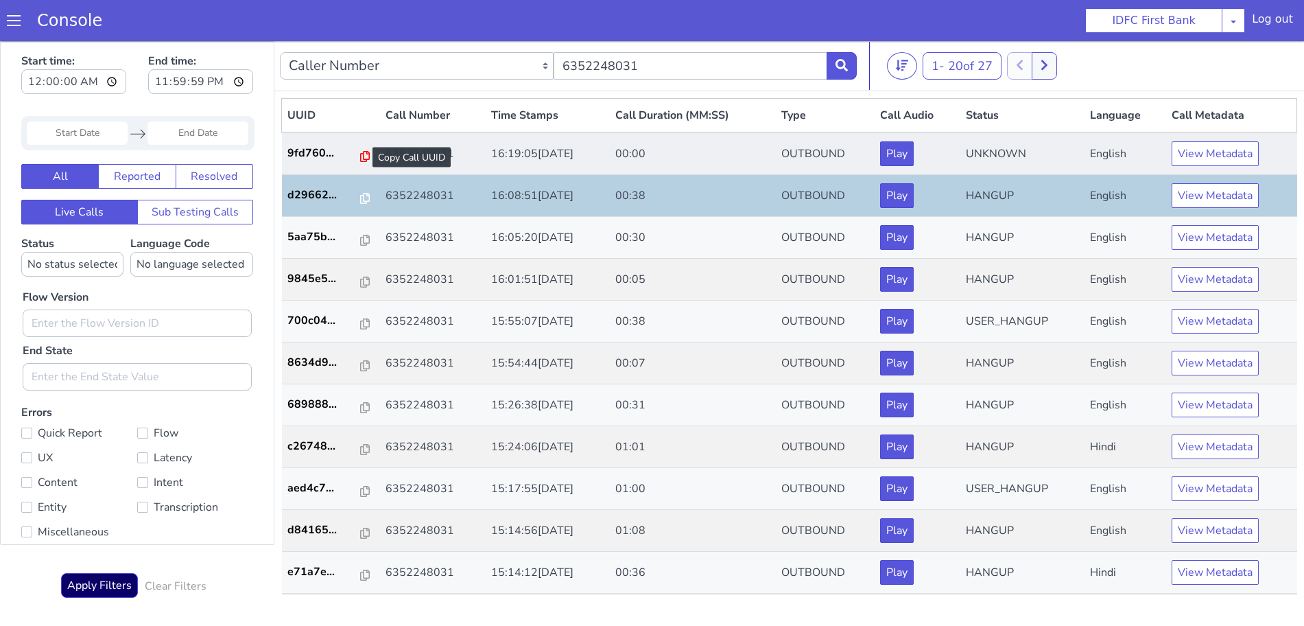
click at [360, 154] on icon at bounding box center [365, 156] width 10 height 11
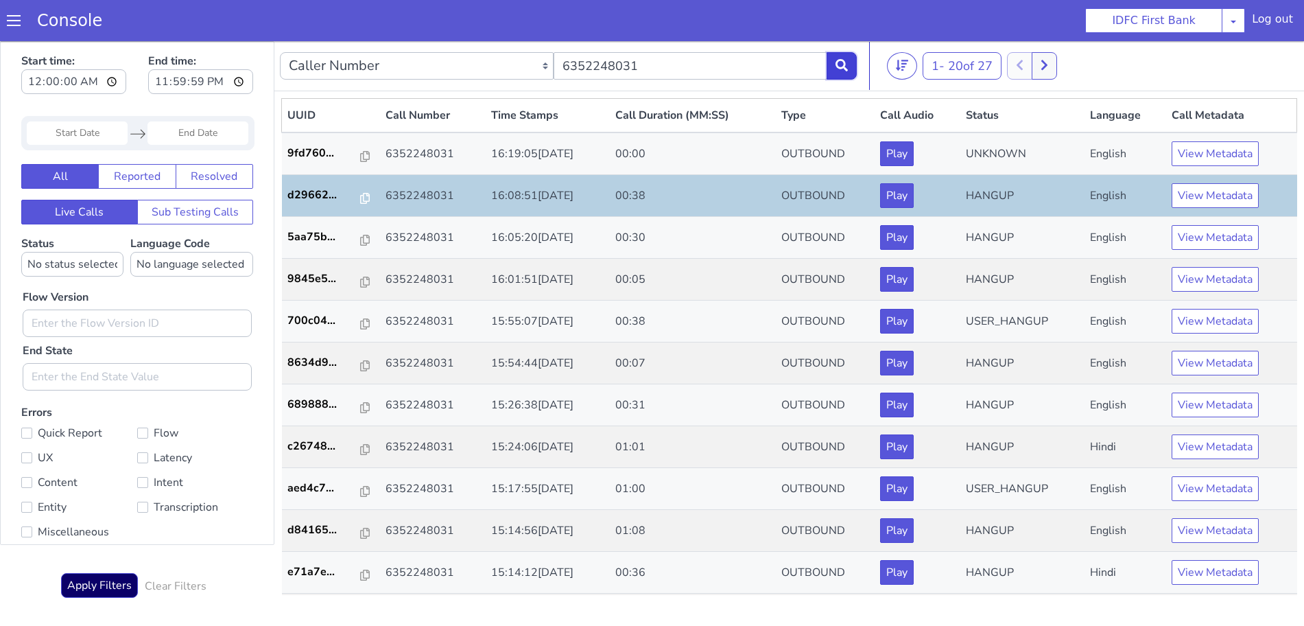
click at [842, 68] on icon at bounding box center [841, 65] width 12 height 12
click at [841, 68] on icon at bounding box center [841, 65] width 12 height 12
click at [851, 68] on button at bounding box center [841, 65] width 30 height 27
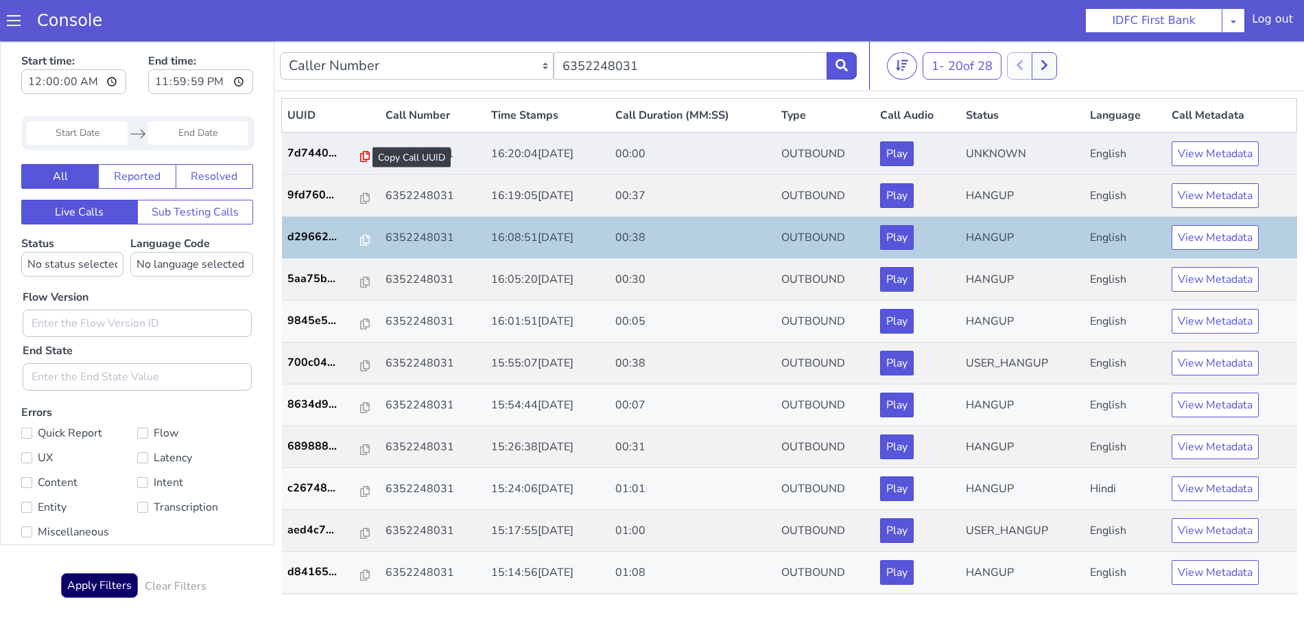
click at [360, 154] on icon at bounding box center [365, 156] width 10 height 11
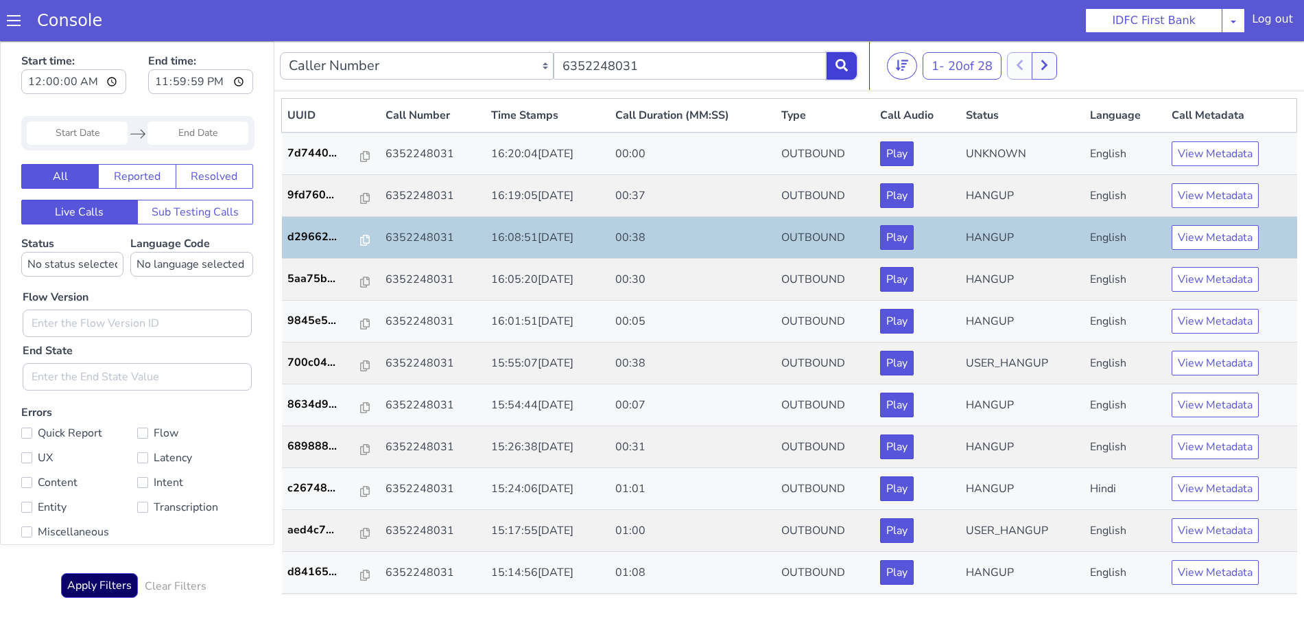
click at [840, 67] on icon at bounding box center [841, 65] width 12 height 12
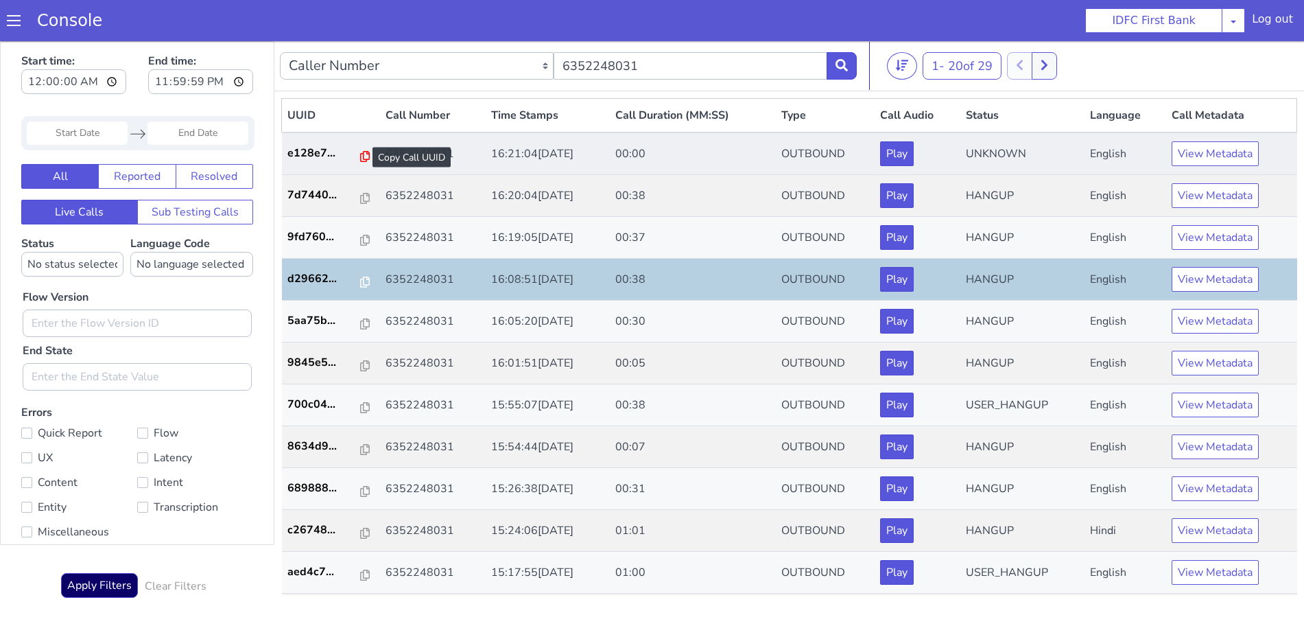
click at [360, 153] on icon at bounding box center [365, 156] width 10 height 11
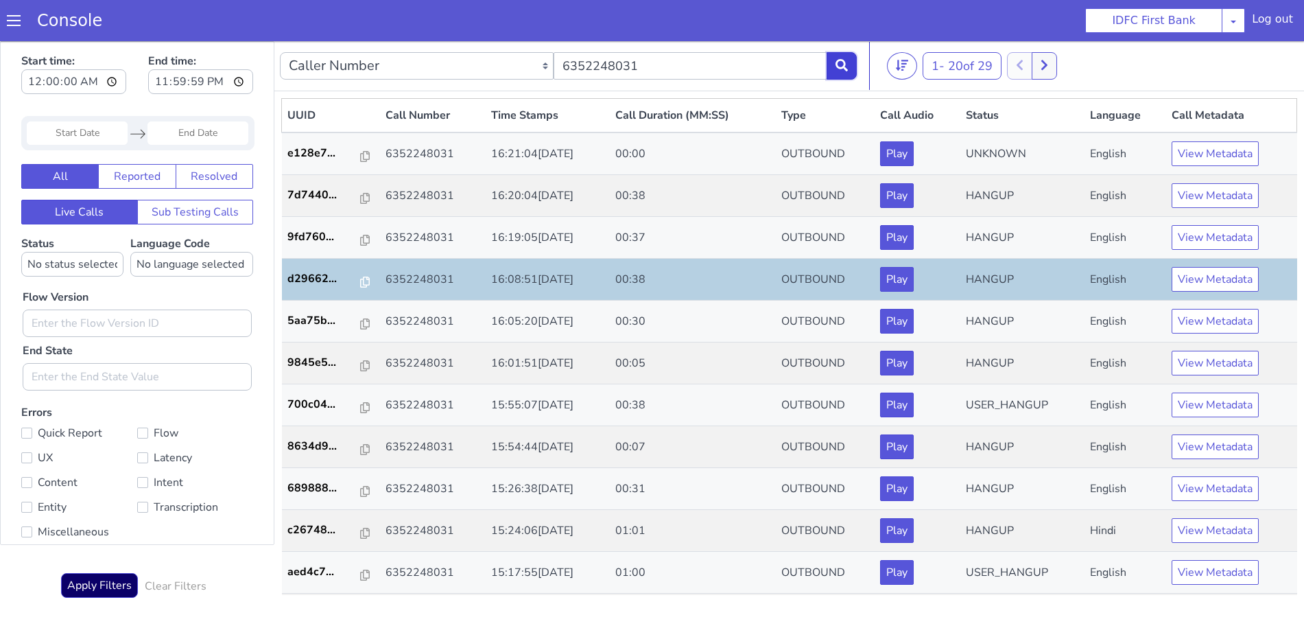
click at [844, 52] on button at bounding box center [841, 65] width 30 height 27
click at [840, 57] on button at bounding box center [841, 65] width 30 height 27
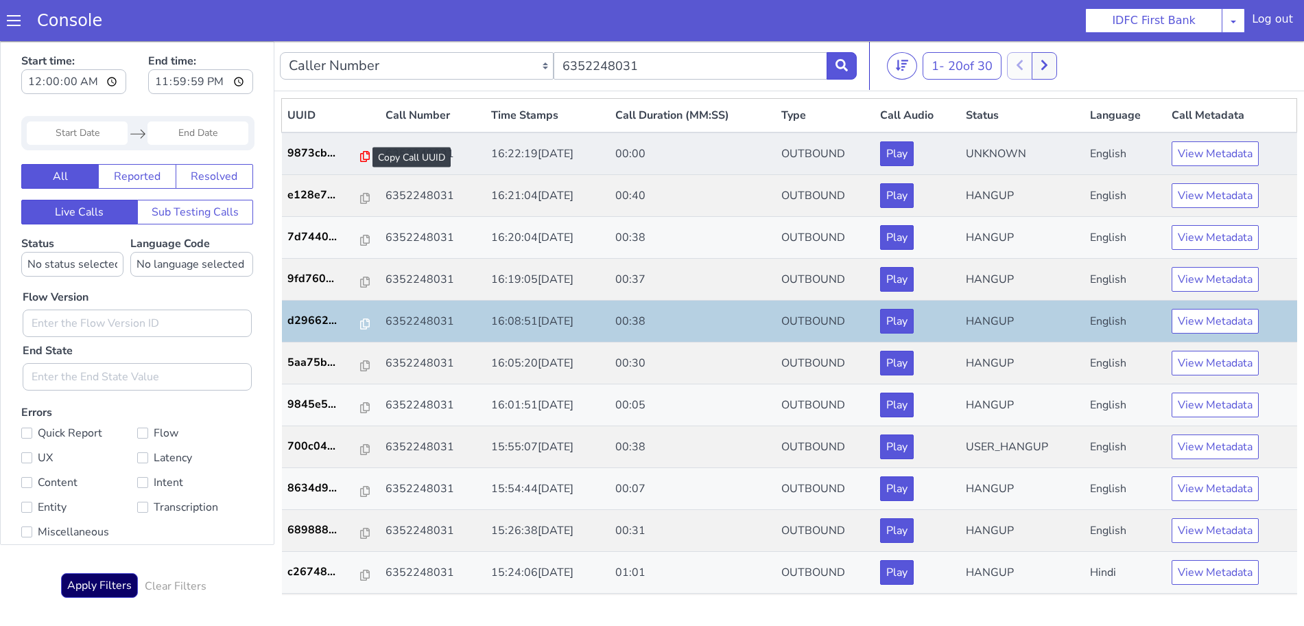
click at [360, 154] on icon at bounding box center [365, 156] width 10 height 11
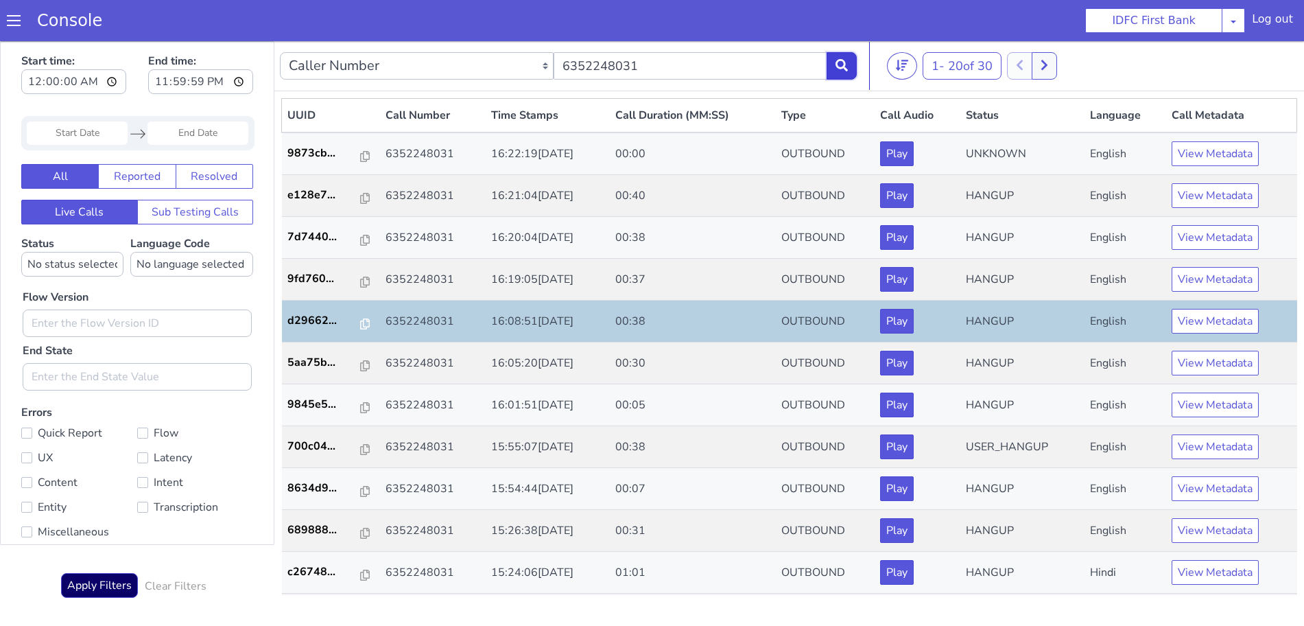
click at [841, 56] on button at bounding box center [841, 65] width 30 height 27
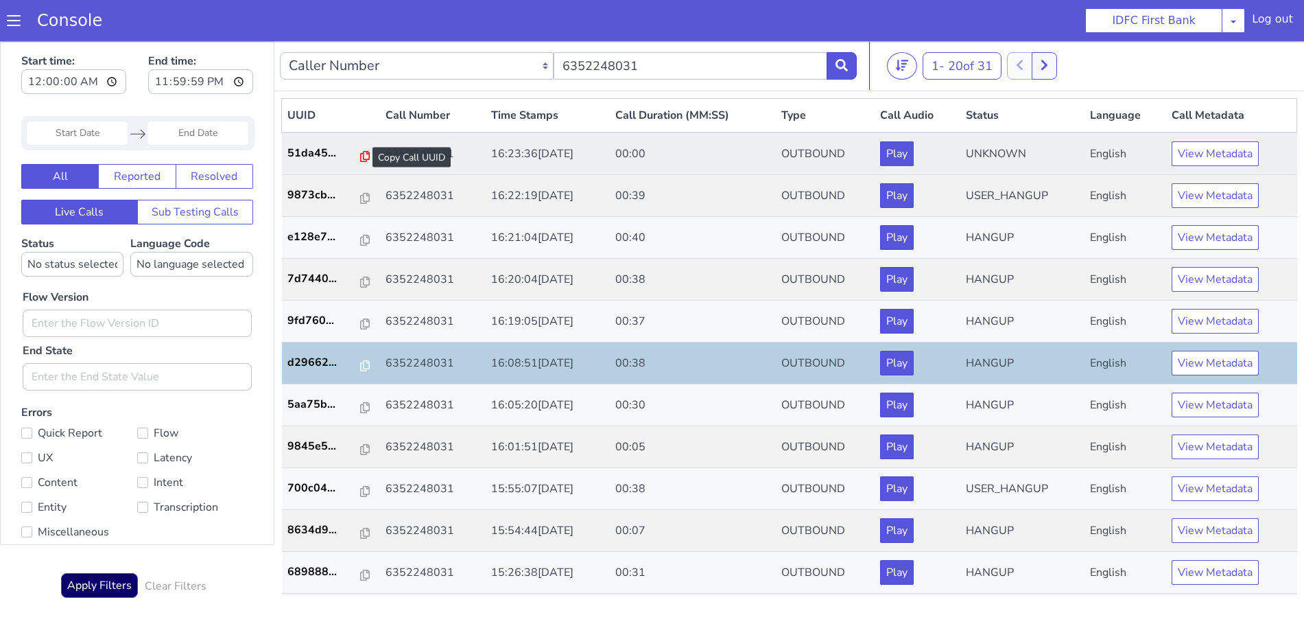
click at [360, 158] on icon at bounding box center [365, 156] width 10 height 11
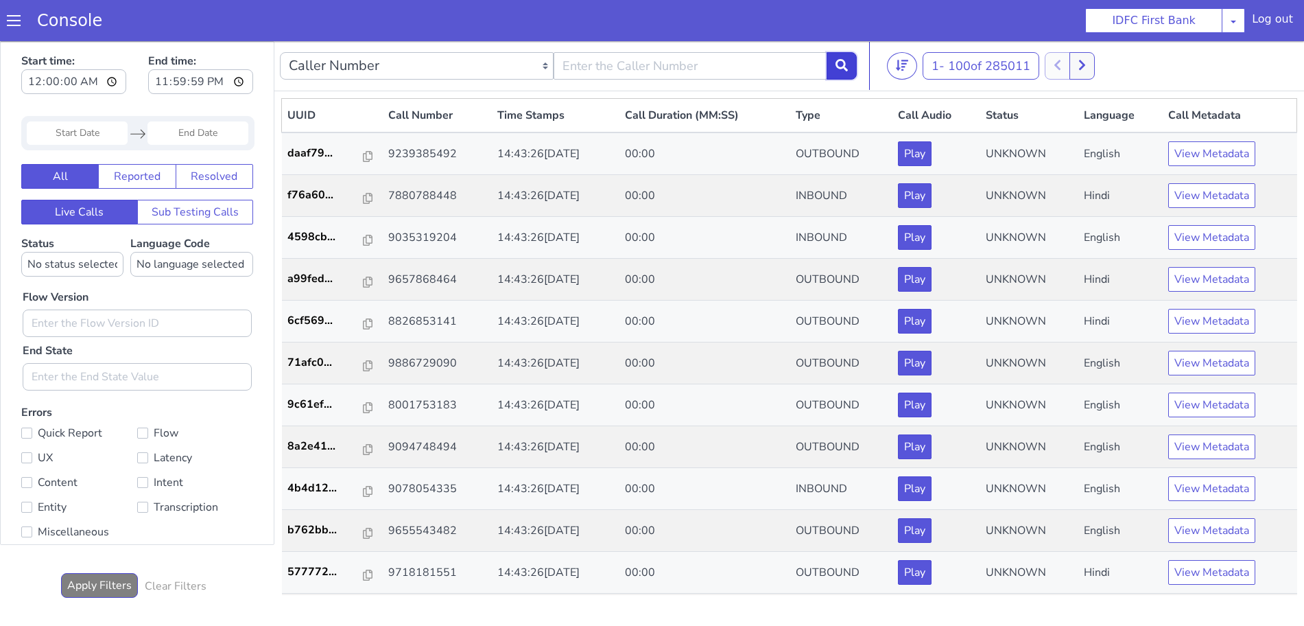
click at [848, 74] on button at bounding box center [841, 65] width 30 height 27
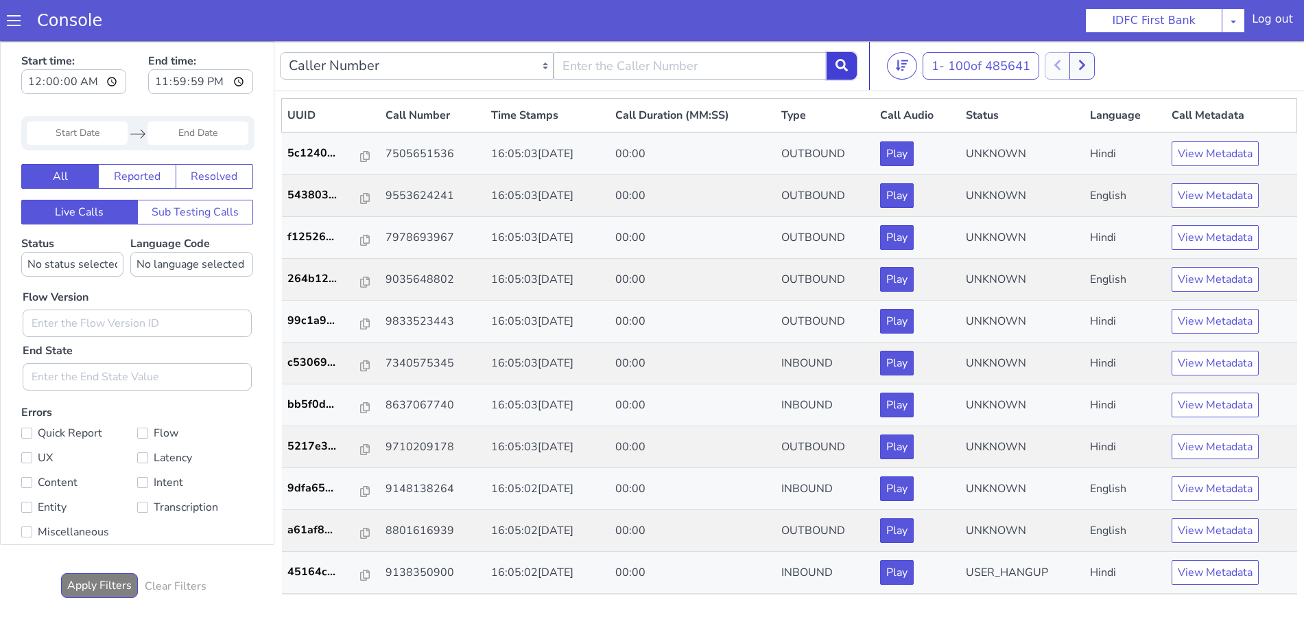
click at [850, 67] on button at bounding box center [841, 65] width 30 height 27
